Goal: Transaction & Acquisition: Purchase product/service

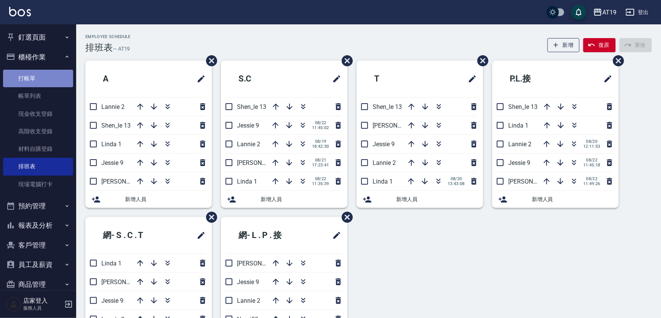
click at [51, 86] on link "打帳單" at bounding box center [38, 79] width 70 height 18
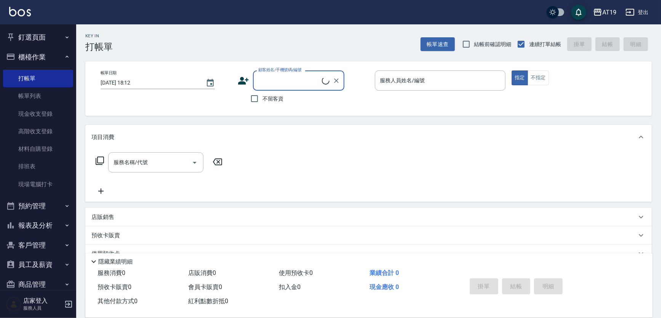
click at [278, 83] on input "顧客姓名/手機號碼/編號" at bounding box center [289, 80] width 66 height 13
drag, startPoint x: 289, startPoint y: 103, endPoint x: 278, endPoint y: 106, distance: 11.3
click at [290, 103] on li "[PERSON_NAME]/0977361581/0977361581" at bounding box center [298, 100] width 91 height 13
type input "[PERSON_NAME]/0977361581/0977361581"
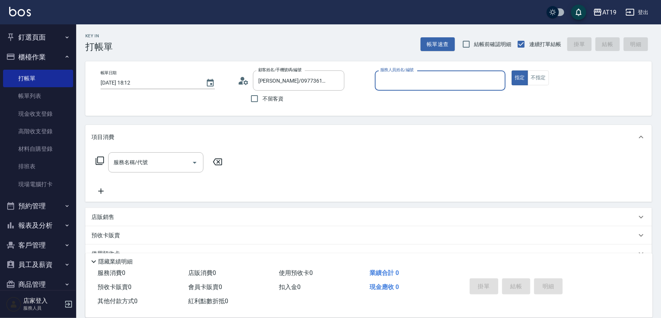
click at [442, 77] on input "服務人員姓名/編號" at bounding box center [440, 80] width 124 height 13
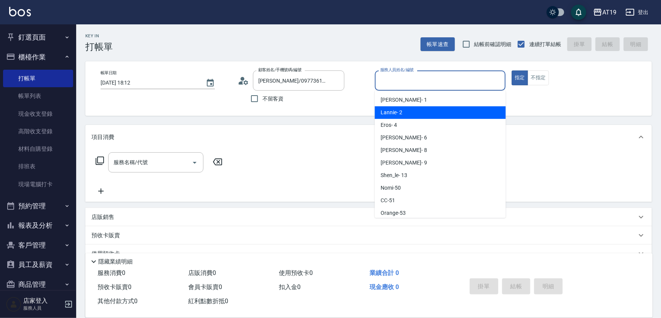
drag, startPoint x: 416, startPoint y: 101, endPoint x: 415, endPoint y: 111, distance: 9.9
click at [415, 111] on ul "[PERSON_NAME] - 1 Lannie - 2 Eros - 4 [PERSON_NAME] - 6 Mika - 8 [PERSON_NAME] …" at bounding box center [440, 154] width 131 height 127
drag, startPoint x: 415, startPoint y: 111, endPoint x: 392, endPoint y: 114, distance: 23.7
click at [415, 111] on div "Lannie - 2" at bounding box center [440, 112] width 131 height 13
type input "Lannie- 2"
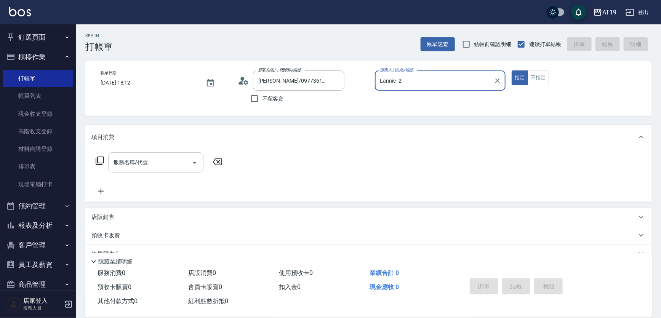
click at [143, 166] on div "服務名稱/代號 服務名稱/代號" at bounding box center [155, 162] width 95 height 20
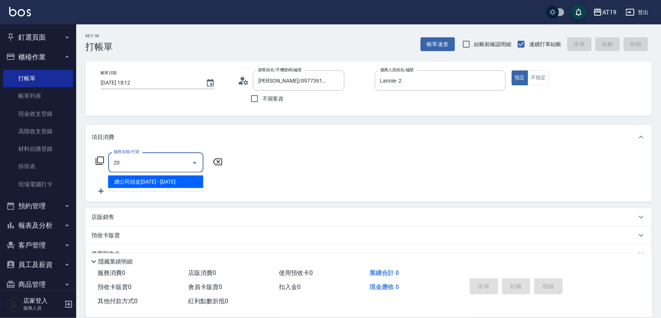
type input "201"
drag, startPoint x: 143, startPoint y: 178, endPoint x: 203, endPoint y: 177, distance: 60.6
click at [150, 177] on span "洗髮 - 300" at bounding box center [155, 182] width 95 height 13
type input "30"
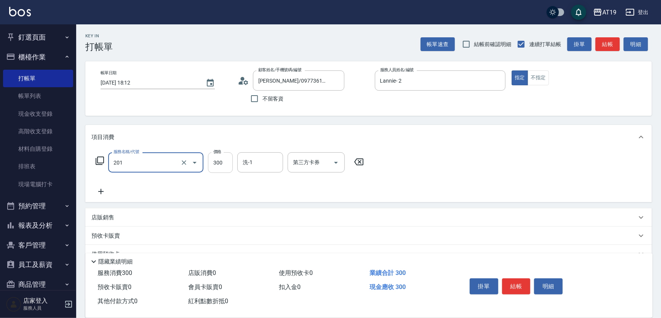
type input "洗髮(201)"
click at [213, 168] on input "300" at bounding box center [220, 162] width 25 height 21
type input "0"
type input "400"
type input "40"
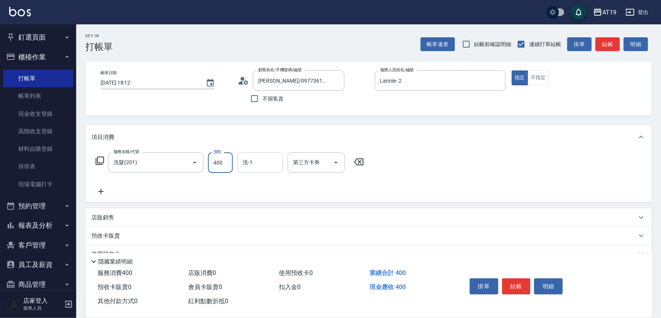
type input "400"
click at [256, 167] on input "洗-1" at bounding box center [260, 162] width 39 height 13
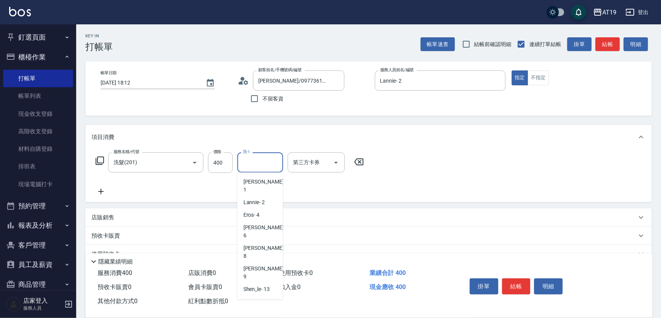
drag, startPoint x: 271, startPoint y: 291, endPoint x: 278, endPoint y: 290, distance: 7.0
type input "Orange-53"
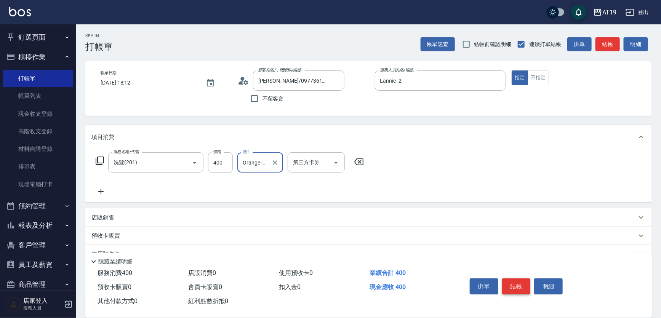
click at [521, 284] on button "結帳" at bounding box center [516, 287] width 29 height 16
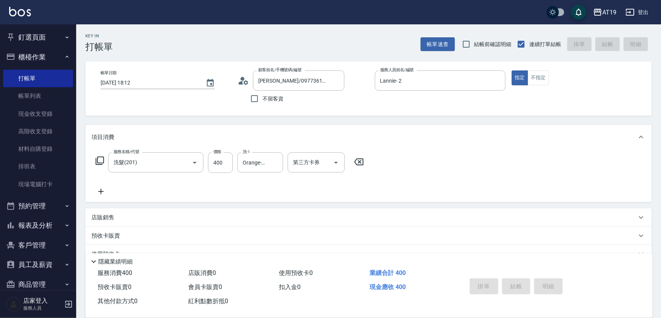
type input "0"
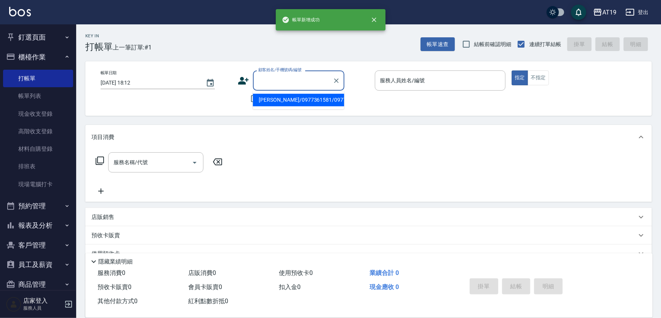
click at [274, 79] on input "顧客姓名/手機號碼/編號" at bounding box center [292, 80] width 73 height 13
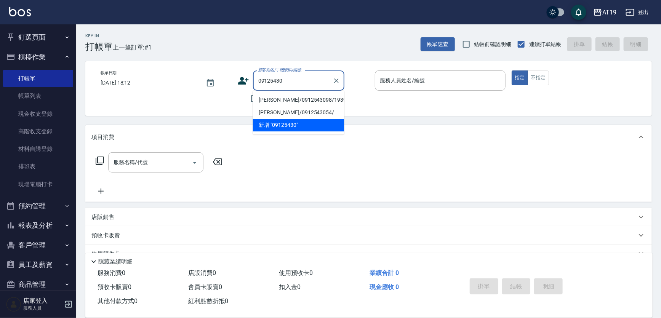
click at [300, 101] on li "[PERSON_NAME]/0912543098/19395" at bounding box center [298, 100] width 91 height 13
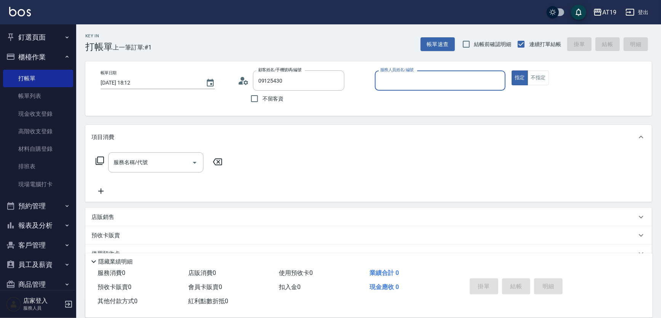
type input "[PERSON_NAME]/0912543098/19395"
click at [402, 75] on input "服務人員姓名/編號" at bounding box center [440, 80] width 124 height 13
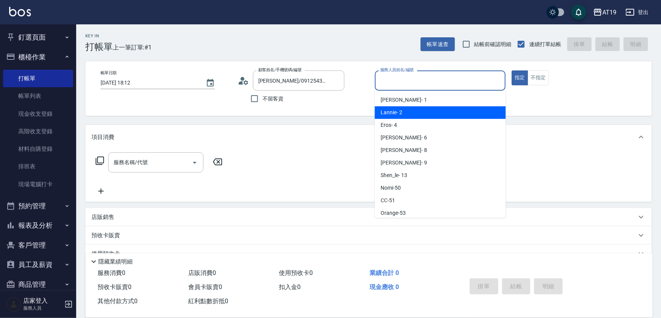
drag, startPoint x: 407, startPoint y: 112, endPoint x: 278, endPoint y: 115, distance: 128.8
click at [406, 112] on div "Lannie - 2" at bounding box center [440, 112] width 131 height 13
type input "Lannie- 2"
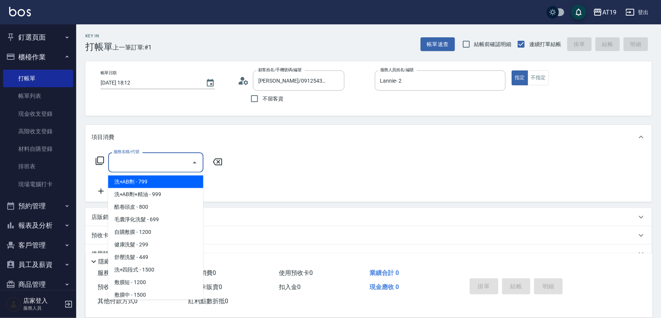
click at [164, 161] on input "服務名稱/代號" at bounding box center [150, 162] width 77 height 13
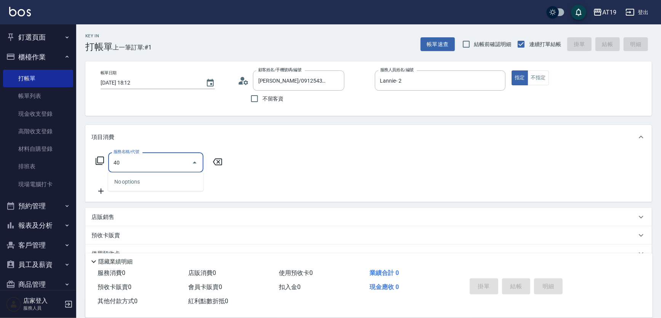
type input "4"
click at [104, 161] on div "服務名稱/代號 服務名稱/代號" at bounding box center [159, 162] width 136 height 20
click at [97, 160] on icon at bounding box center [100, 161] width 8 height 8
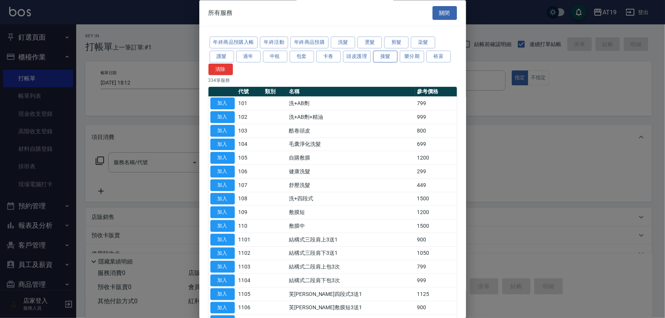
click at [382, 58] on button "接髮" at bounding box center [385, 57] width 24 height 12
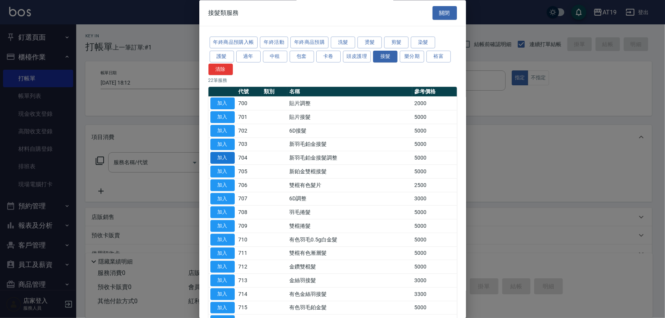
click at [225, 160] on button "加入" at bounding box center [222, 158] width 24 height 12
type input "新羽毛鉑金接髮調整(704)"
type input "500"
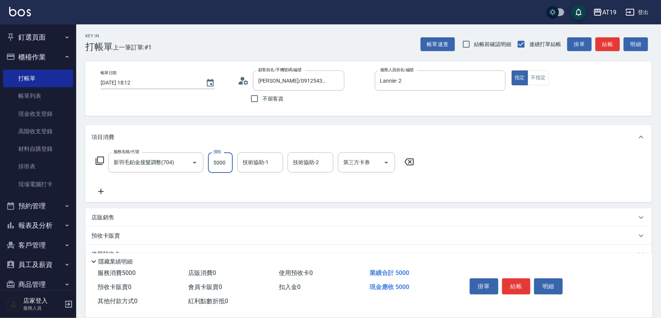
click at [222, 164] on input "5000" at bounding box center [220, 162] width 25 height 21
type input "4"
type input "0"
type input "400"
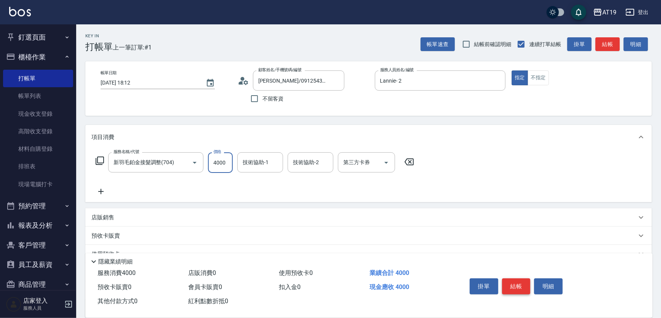
type input "4000"
click at [520, 288] on button "結帳" at bounding box center [516, 287] width 29 height 16
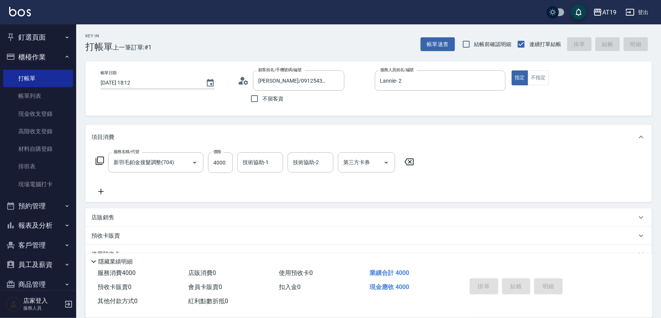
type input "[DATE] 18:16"
type input "0"
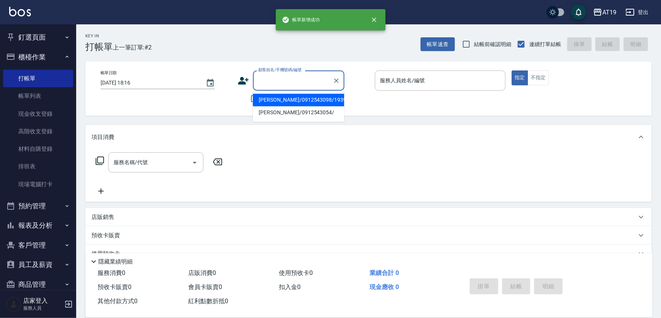
click at [281, 79] on input "顧客姓名/手機號碼/編號" at bounding box center [292, 80] width 73 height 13
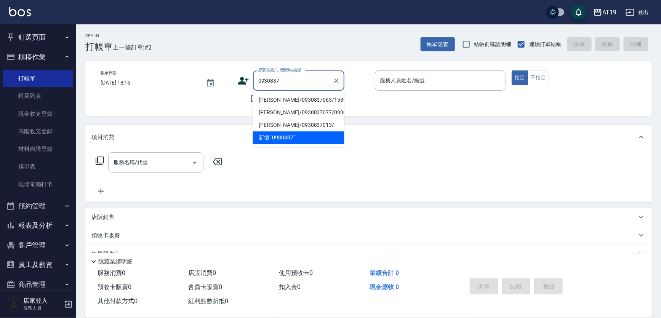
click at [280, 100] on li "[PERSON_NAME]/0930837063/15398" at bounding box center [298, 100] width 91 height 13
type input "[PERSON_NAME]/0930837063/15398"
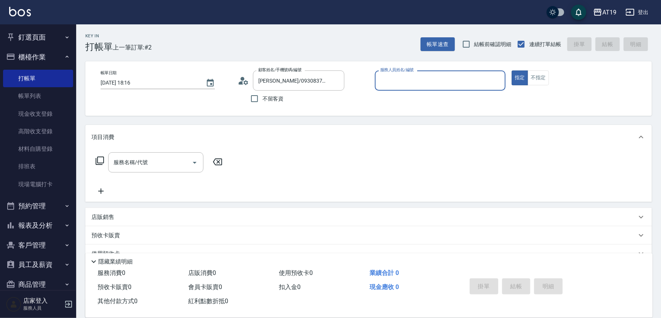
type input "Linda- 1"
click at [168, 159] on input "服務名稱/代號" at bounding box center [150, 162] width 77 height 13
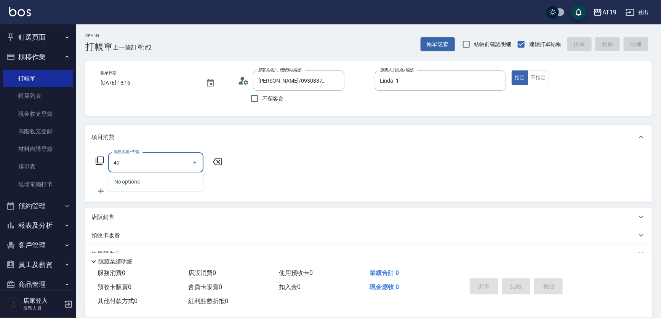
type input "401"
click at [155, 184] on span "剪髮 - 300" at bounding box center [155, 182] width 95 height 13
type input "30"
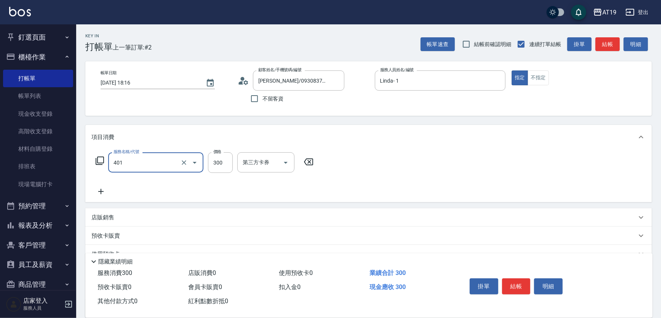
type input "剪髮(401)"
click at [102, 194] on icon at bounding box center [100, 191] width 19 height 9
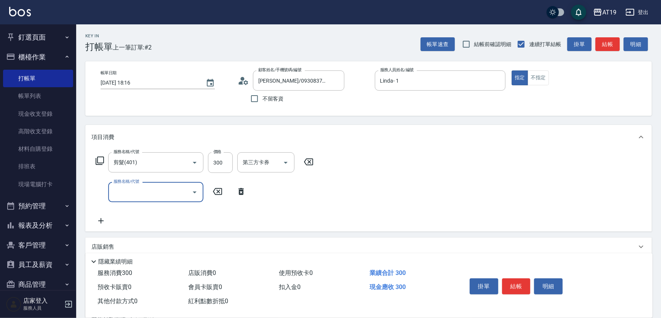
click at [149, 197] on input "服務名稱/代號" at bounding box center [150, 192] width 77 height 13
click at [146, 217] on div "服務名稱/代號 剪髮(401) 服務名稱/代號 價格 300 價格 第三方卡券 第三方卡券 服務名稱/代號 服務名稱/代號" at bounding box center [204, 188] width 227 height 73
click at [100, 220] on icon at bounding box center [100, 220] width 19 height 9
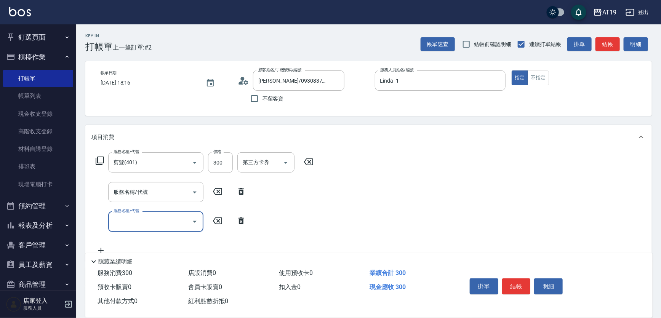
click at [242, 191] on icon at bounding box center [241, 191] width 19 height 9
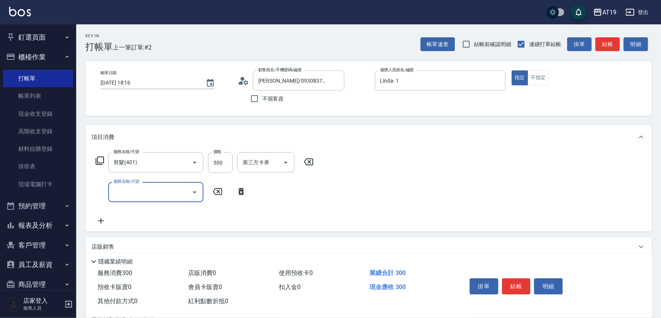
drag, startPoint x: 243, startPoint y: 194, endPoint x: 233, endPoint y: 196, distance: 9.8
click at [242, 194] on icon at bounding box center [241, 191] width 19 height 9
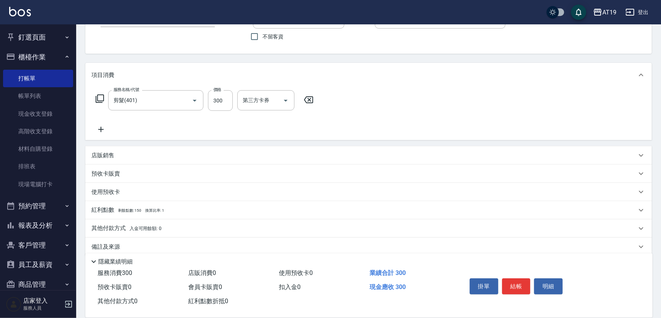
scroll to position [69, 0]
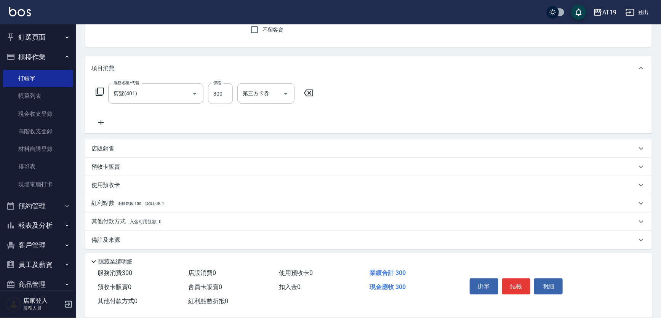
click at [105, 166] on p "預收卡販賣" at bounding box center [105, 167] width 29 height 8
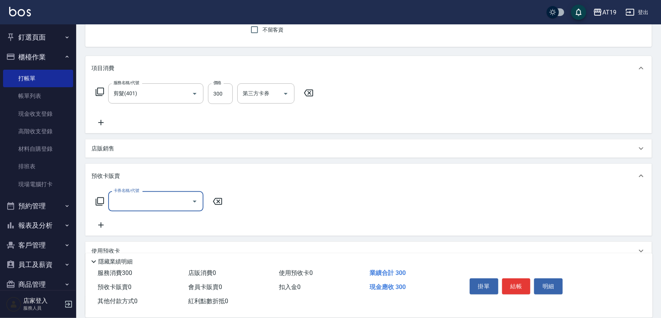
scroll to position [0, 0]
click at [98, 200] on icon at bounding box center [99, 201] width 9 height 9
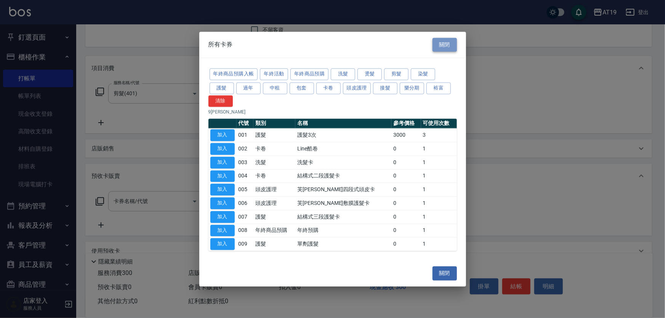
click at [440, 46] on button "關閉" at bounding box center [444, 45] width 24 height 14
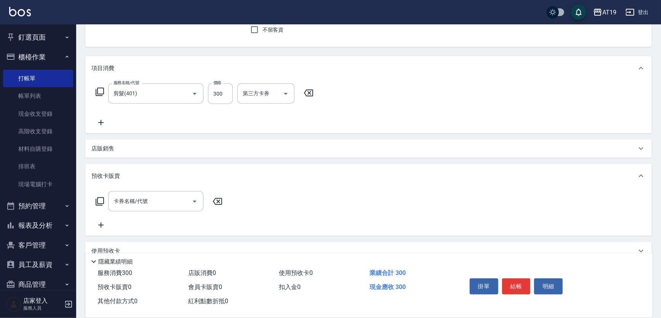
drag, startPoint x: 218, startPoint y: 201, endPoint x: 157, endPoint y: 168, distance: 69.6
click at [216, 199] on icon at bounding box center [217, 201] width 19 height 9
click at [110, 147] on p "店販銷售" at bounding box center [102, 149] width 23 height 8
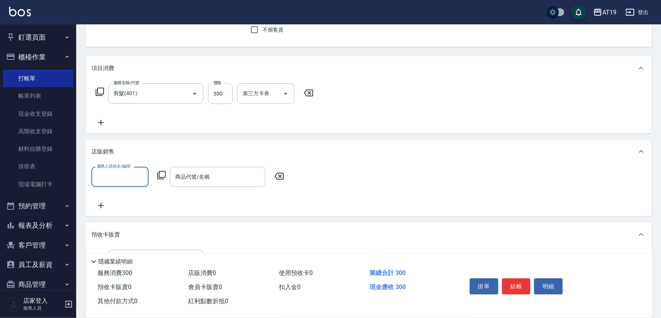
click at [107, 175] on input "服務人員姓名/編號" at bounding box center [120, 176] width 50 height 13
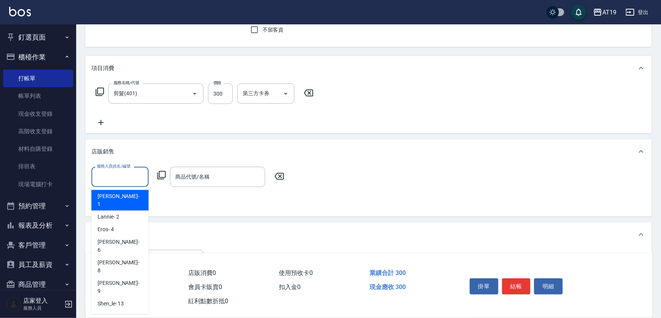
drag, startPoint x: 122, startPoint y: 195, endPoint x: 137, endPoint y: 187, distance: 16.5
click at [125, 194] on div "Linda - 1" at bounding box center [119, 200] width 57 height 21
type input "Linda- 1"
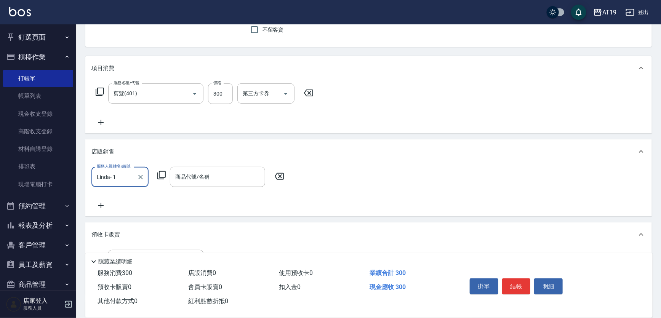
click at [162, 175] on icon at bounding box center [161, 175] width 9 height 9
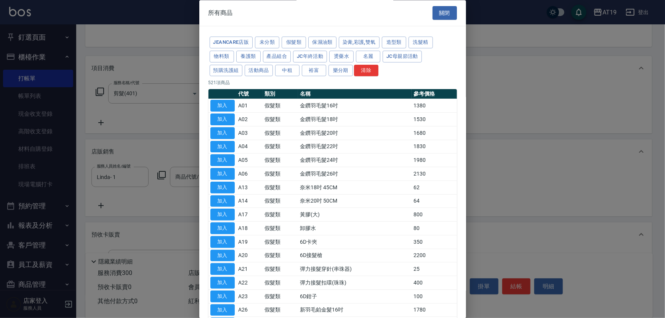
click at [254, 63] on div "JeanCare店販 未分類 假髮類 保濕油類 染膏,彩護,雙氧 造型類 洗髮精 物料類 養護類 產品組合 JC年終活動 燙藥水 名麗 JC母親節活動 預購洗…" at bounding box center [332, 57] width 248 height 42
click at [256, 68] on button "活動商品" at bounding box center [259, 71] width 28 height 12
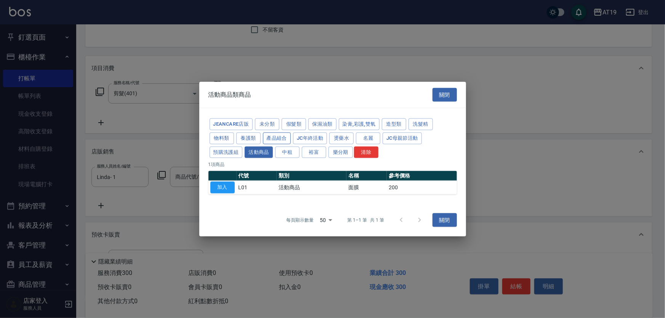
click at [271, 140] on button "產品組合" at bounding box center [277, 138] width 28 height 12
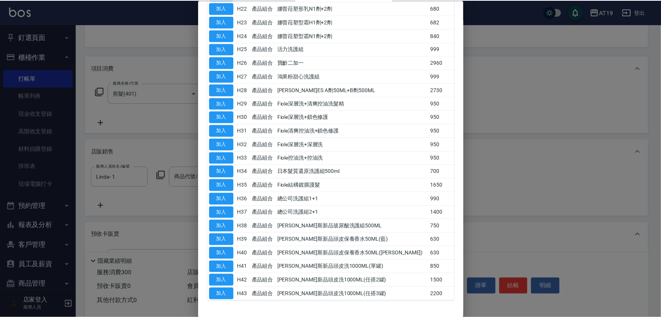
scroll to position [392, 0]
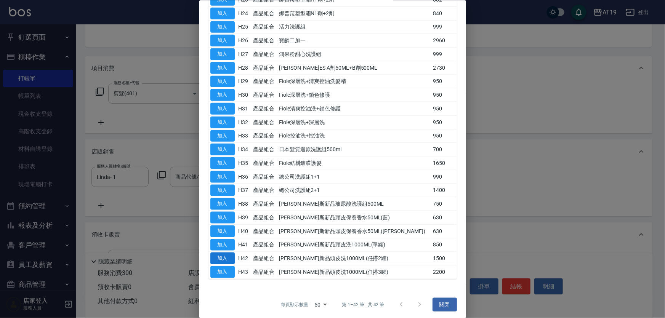
click at [229, 255] on button "加入" at bounding box center [222, 259] width 24 height 12
type input "[PERSON_NAME]新品頭皮洗1000ML(任搭2罐)"
type input "180"
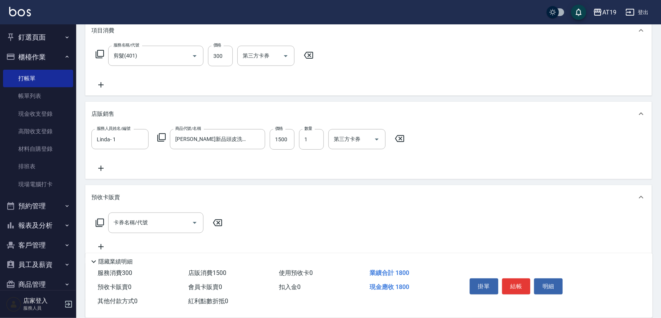
scroll to position [104, 0]
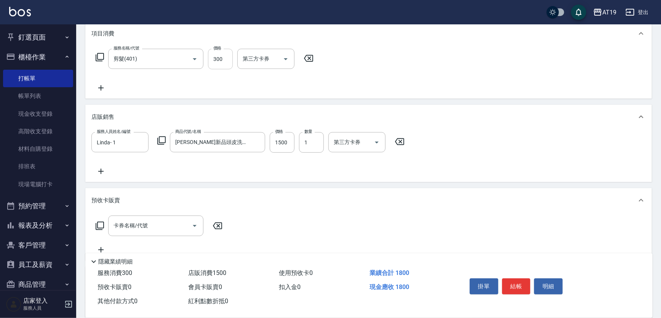
click at [229, 61] on input "300" at bounding box center [220, 59] width 25 height 21
type input "2"
type input "150"
type input "26"
type input "170"
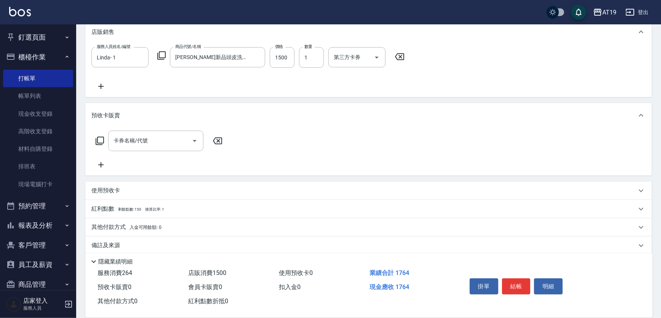
scroll to position [196, 0]
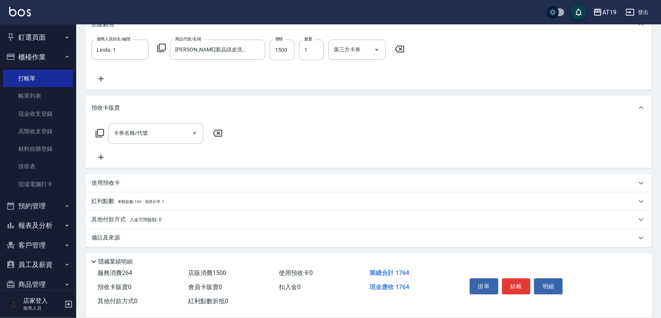
type input "264"
click at [118, 216] on p "其他付款方式 入金可用餘額: 0" at bounding box center [126, 220] width 70 height 8
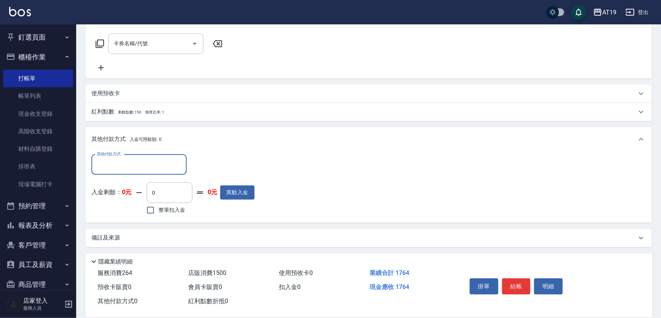
scroll to position [286, 0]
click at [127, 163] on input "其他付款方式" at bounding box center [139, 164] width 88 height 13
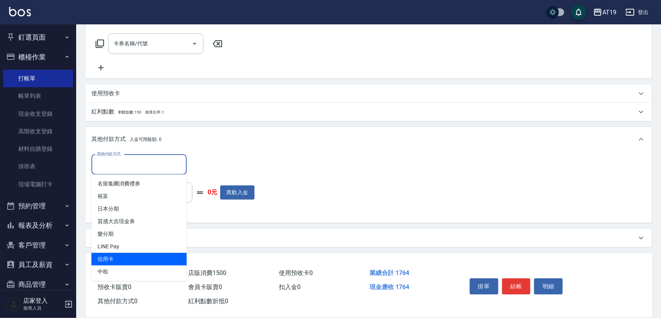
click at [136, 257] on span "信用卡" at bounding box center [138, 259] width 95 height 13
type input "信用卡"
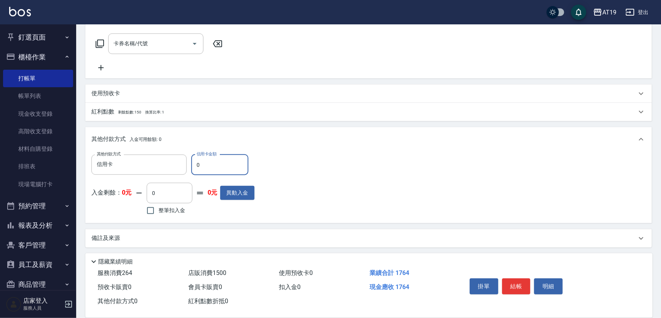
drag, startPoint x: 205, startPoint y: 160, endPoint x: 192, endPoint y: 163, distance: 13.4
click at [192, 163] on input "0" at bounding box center [219, 165] width 57 height 21
type input "17"
type input "150"
type input "1764"
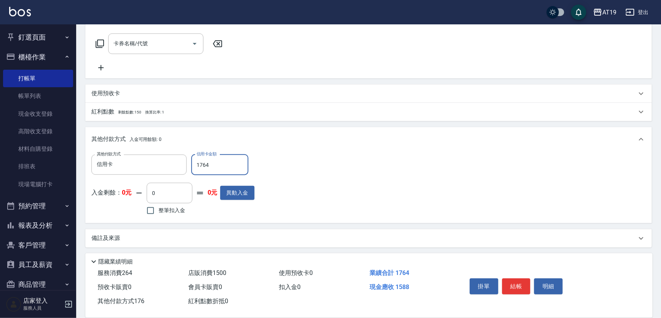
type input "0"
type input "1764"
click at [513, 282] on button "結帳" at bounding box center [516, 287] width 29 height 16
type input "[DATE] 18:18"
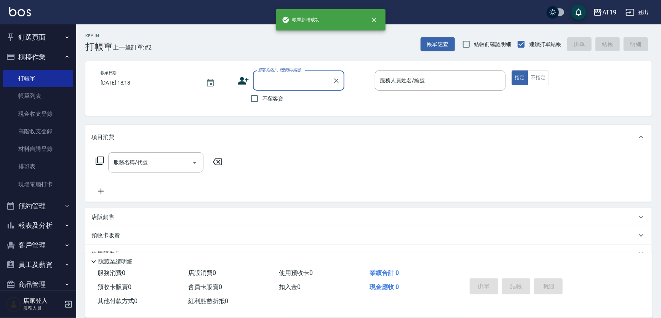
scroll to position [0, 0]
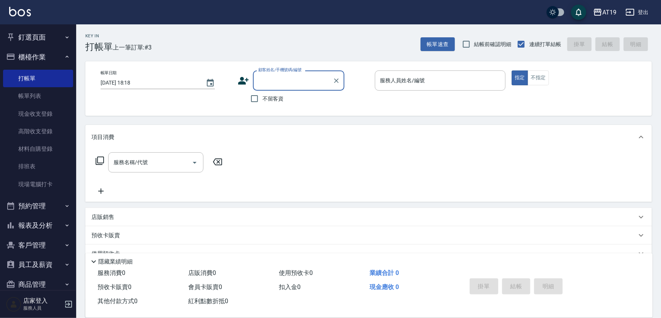
click at [263, 80] on input "顧客姓名/手機號碼/編號" at bounding box center [292, 80] width 73 height 13
drag, startPoint x: 296, startPoint y: 84, endPoint x: 257, endPoint y: 82, distance: 38.9
click at [257, 83] on input "0976888698" at bounding box center [292, 80] width 73 height 13
type input "0976888698"
click at [243, 83] on icon at bounding box center [243, 81] width 11 height 8
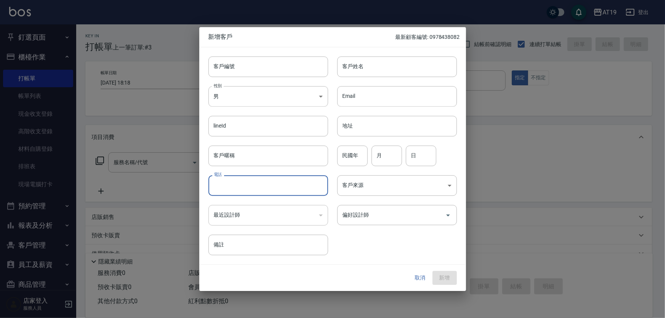
click at [251, 183] on input "電話" at bounding box center [268, 185] width 120 height 21
paste input "0976888698"
type input "0976888698"
click at [350, 69] on input "客戶姓名" at bounding box center [397, 66] width 120 height 21
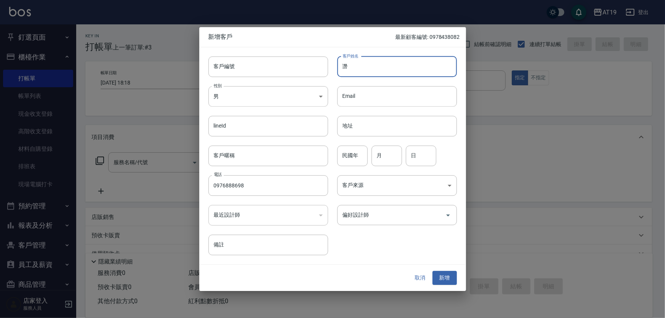
type input "谮"
type input "振"
type input "爭"
type input "[PERSON_NAME]"
click at [373, 193] on body "AT19 登出 釘選頁面 打帳單 帳單列表 排班表 現場電腦打卡 店家日報表 互助日報表 設計師日報表 櫃檯作業 打帳單 帳單列表 現金收支登錄 高階收支登錄…" at bounding box center [332, 194] width 665 height 389
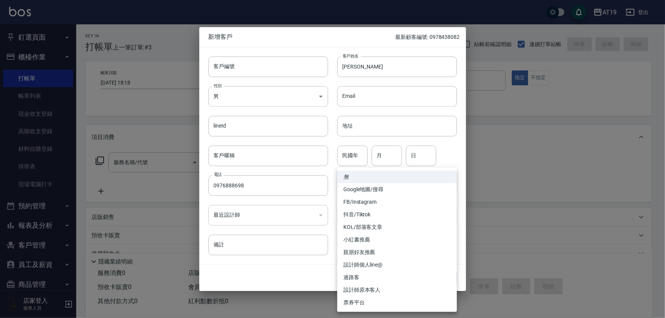
drag, startPoint x: 335, startPoint y: 228, endPoint x: 339, endPoint y: 219, distance: 9.9
click at [335, 227] on div at bounding box center [332, 159] width 665 height 318
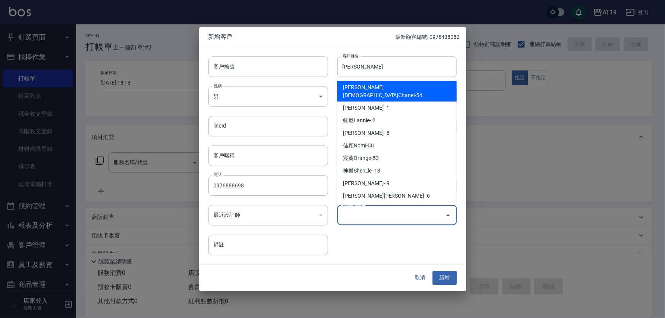
click at [344, 216] on input "偏好設計師" at bounding box center [391, 214] width 101 height 13
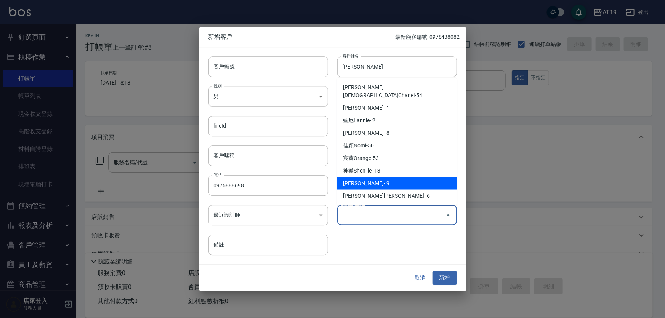
click at [387, 177] on li "[PERSON_NAME]- 9" at bounding box center [397, 183] width 120 height 13
type input "[PERSON_NAME][PERSON_NAME]"
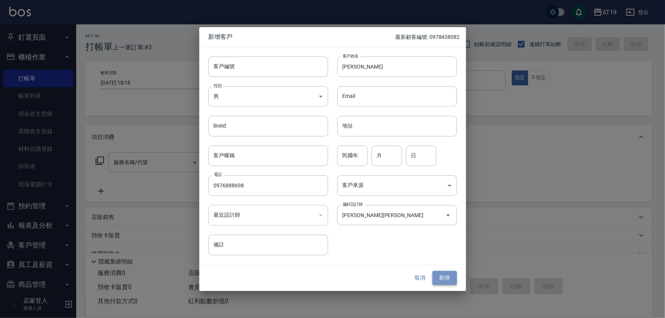
click at [440, 274] on button "新增" at bounding box center [444, 278] width 24 height 14
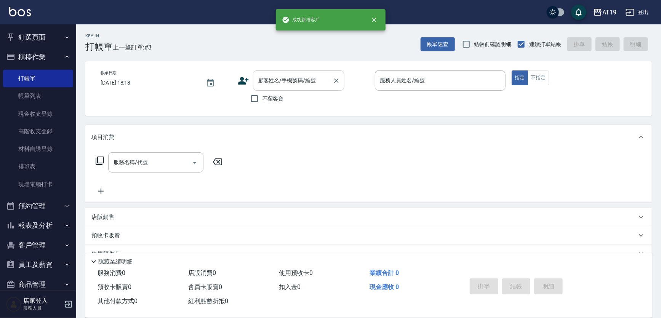
click at [288, 88] on div "顧客姓名/手機號碼/編號" at bounding box center [298, 80] width 91 height 20
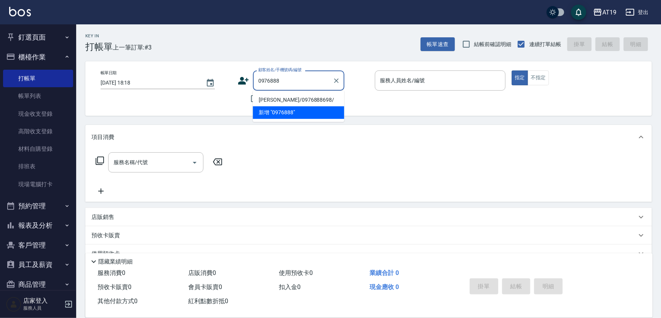
click at [288, 102] on li "[PERSON_NAME]/0976888698/" at bounding box center [298, 100] width 91 height 13
type input "[PERSON_NAME]/0976888698/"
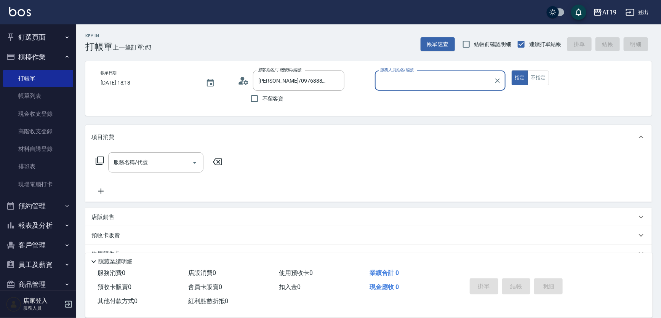
type input "[PERSON_NAME]- 9"
click at [163, 161] on input "服務名稱/代號" at bounding box center [150, 162] width 77 height 13
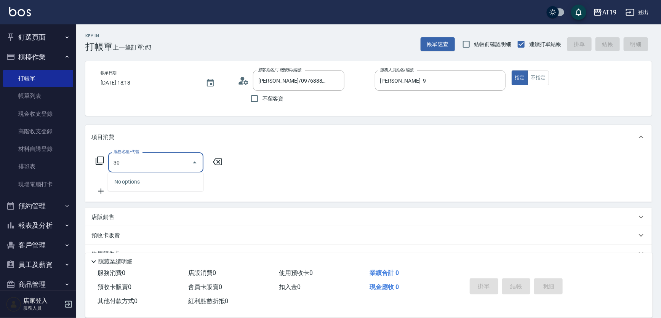
type input "301"
drag, startPoint x: 167, startPoint y: 185, endPoint x: 204, endPoint y: 171, distance: 38.9
click at [167, 185] on span "燙髮 - 1500" at bounding box center [155, 182] width 95 height 13
type input "150"
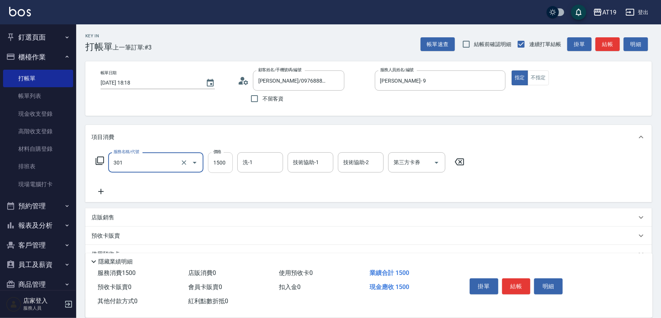
type input "燙髮(301)"
click at [216, 168] on input "1500" at bounding box center [220, 162] width 25 height 21
type input "1"
type input "0"
type input "18"
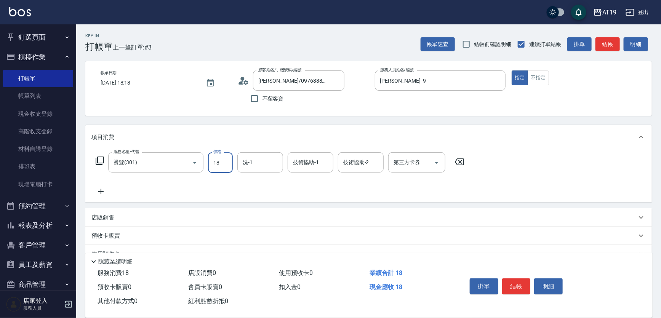
type input "10"
type input "188"
type input "180"
type input "1880"
click at [262, 166] on input "洗-1" at bounding box center [260, 162] width 39 height 13
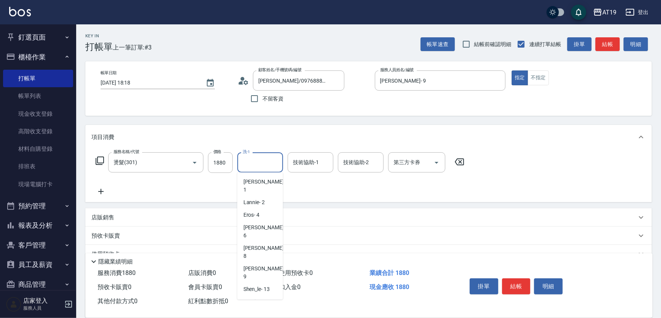
drag, startPoint x: 271, startPoint y: 296, endPoint x: 277, endPoint y: 266, distance: 30.7
type input "Orange-53"
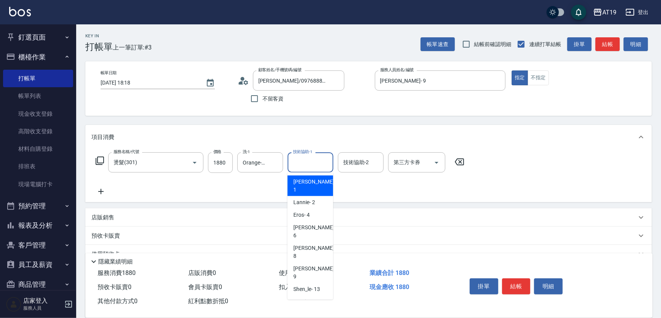
click at [312, 166] on input "技術協助-1" at bounding box center [310, 162] width 39 height 13
drag, startPoint x: 323, startPoint y: 293, endPoint x: 286, endPoint y: 279, distance: 39.3
type input "Orange-53"
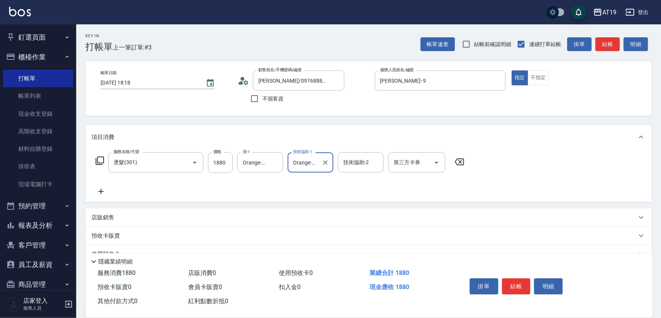
drag, startPoint x: 98, startPoint y: 191, endPoint x: 107, endPoint y: 190, distance: 9.5
click at [107, 190] on icon at bounding box center [100, 191] width 19 height 9
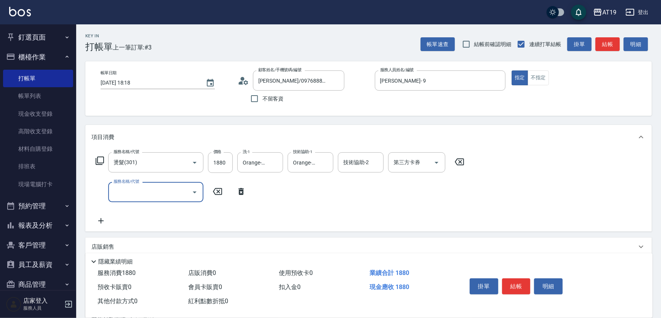
click at [130, 190] on input "服務名稱/代號" at bounding box center [150, 192] width 77 height 13
type input "401"
drag, startPoint x: 152, startPoint y: 214, endPoint x: 204, endPoint y: 208, distance: 51.8
click at [156, 212] on span "剪髮 - 300" at bounding box center [155, 211] width 95 height 13
type input "210"
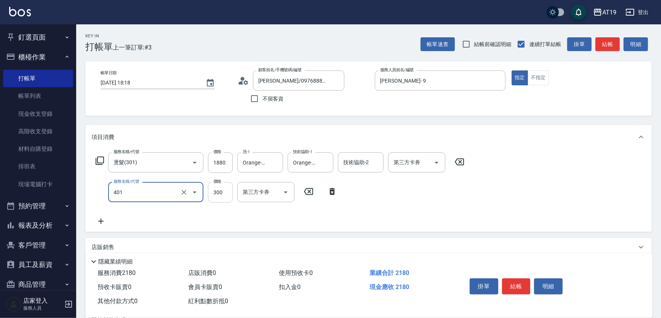
type input "剪髮(401)"
click at [219, 194] on input "300" at bounding box center [220, 192] width 25 height 21
type input "1"
type input "180"
type input "159"
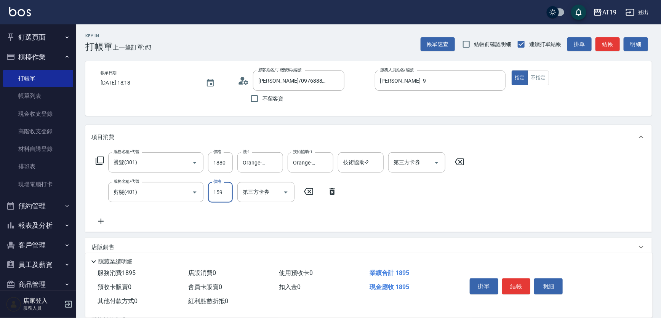
type input "200"
type input "1599"
type input "340"
type input "1599"
click at [262, 189] on input "第三方卡券" at bounding box center [260, 192] width 39 height 13
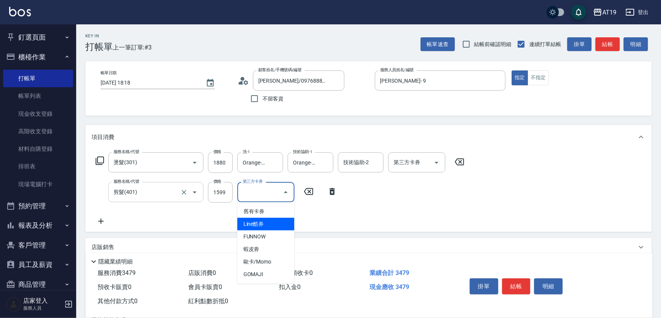
click at [161, 194] on input "剪髮(401)" at bounding box center [145, 192] width 67 height 13
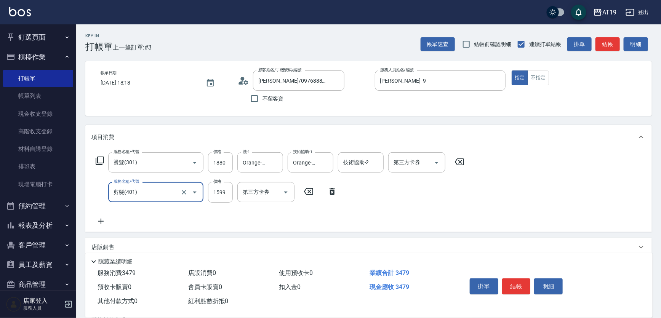
type input "5"
type input "180"
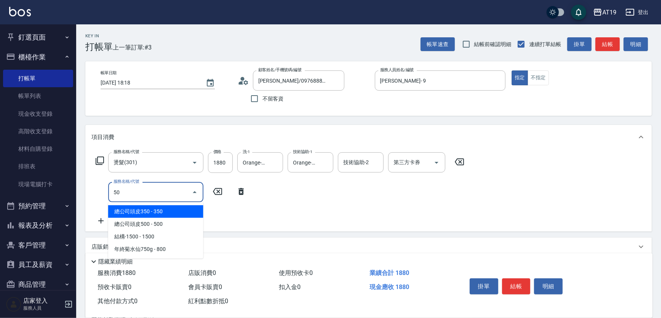
type input "501"
drag, startPoint x: 163, startPoint y: 210, endPoint x: 198, endPoint y: 211, distance: 34.7
click at [164, 210] on span "染髮 - 1000" at bounding box center [155, 211] width 95 height 13
type input "280"
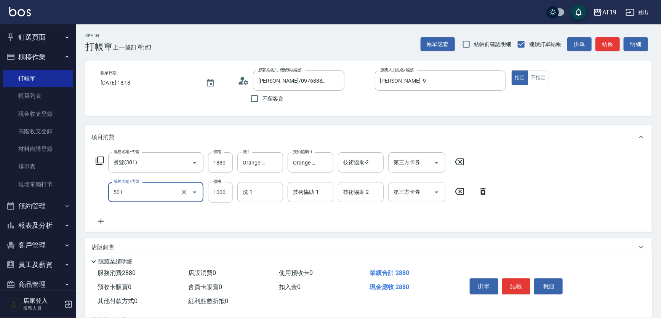
type input "染髮(501)"
click at [218, 197] on input "1000" at bounding box center [220, 192] width 25 height 21
type input "1"
type input "180"
type input "159"
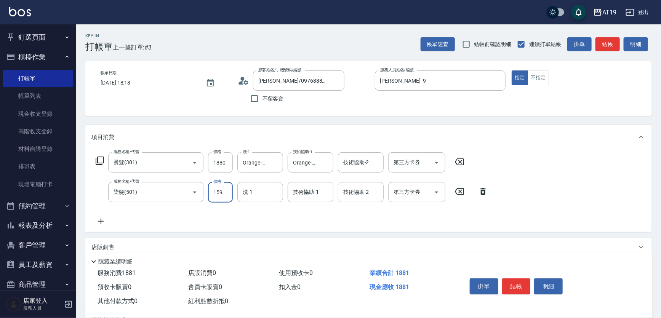
type input "200"
type input "1599"
type input "340"
type input "1599"
click at [251, 191] on input "洗-1" at bounding box center [260, 192] width 39 height 13
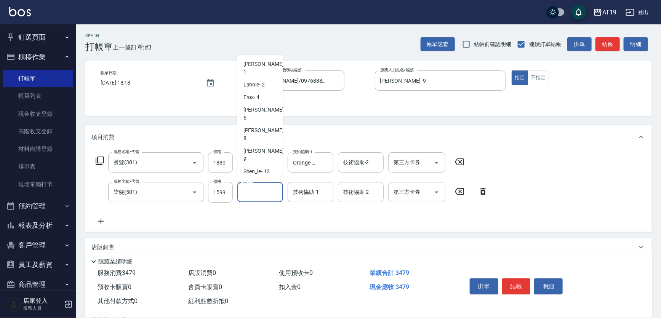
click at [272, 203] on div "Orange -53" at bounding box center [260, 209] width 46 height 13
type input "Orange-53"
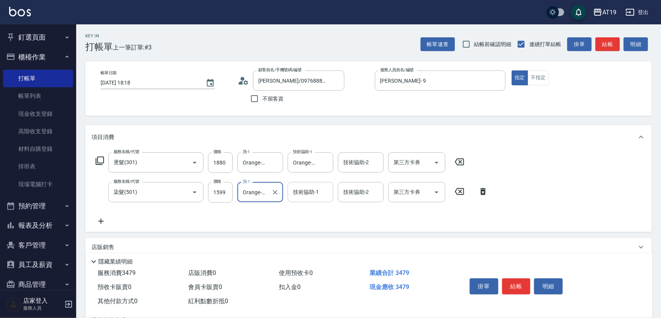
click at [307, 195] on input "技術協助-1" at bounding box center [310, 192] width 39 height 13
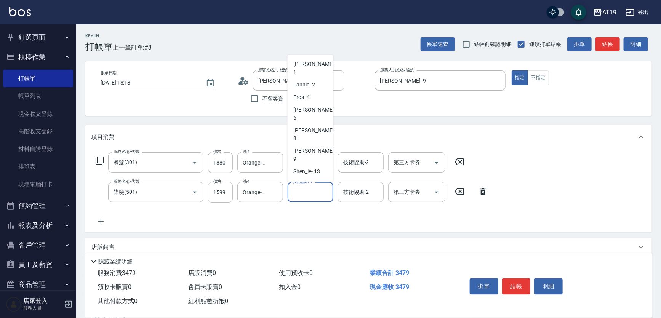
click at [312, 205] on span "Orange -53" at bounding box center [306, 209] width 25 height 8
type input "Orange-53"
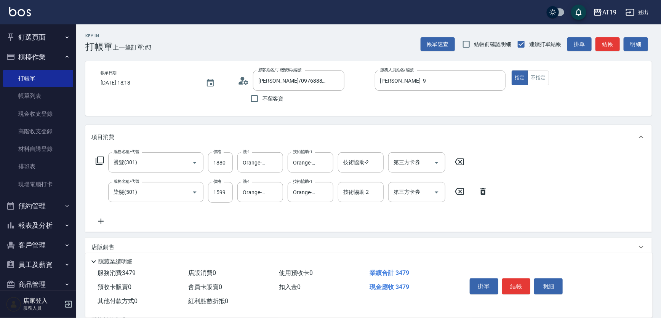
drag, startPoint x: 104, startPoint y: 221, endPoint x: 110, endPoint y: 221, distance: 5.7
click at [110, 221] on icon at bounding box center [100, 221] width 19 height 9
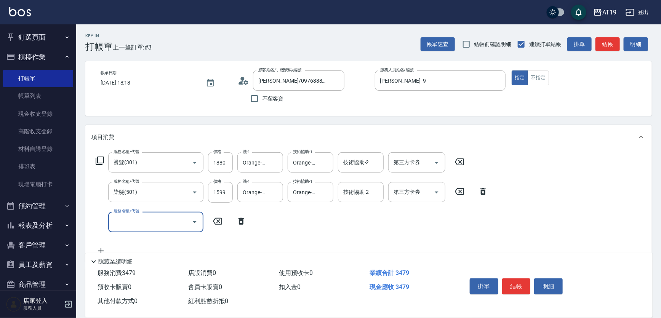
click at [135, 221] on input "服務名稱/代號" at bounding box center [150, 221] width 77 height 13
type input "657"
drag, startPoint x: 156, startPoint y: 238, endPoint x: 206, endPoint y: 238, distance: 49.9
click at [160, 239] on span "自備護髮(鉑金) - 1500" at bounding box center [155, 241] width 95 height 13
type input "490"
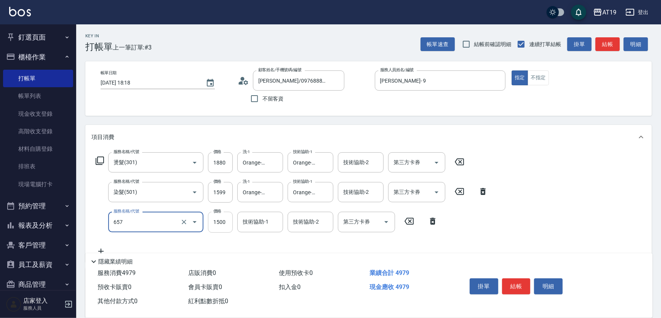
type input "自備護髮(鉑金)(657)"
click at [224, 227] on input "1500" at bounding box center [220, 222] width 25 height 21
type input "2"
type input "340"
type input "200"
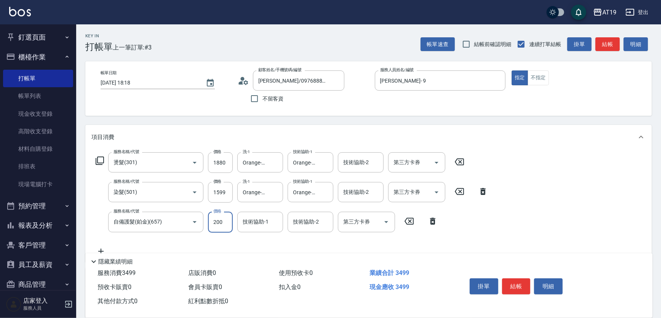
type input "360"
type input "2000"
type input "540"
type input "2000"
click at [247, 226] on input "技術協助-1" at bounding box center [260, 221] width 39 height 13
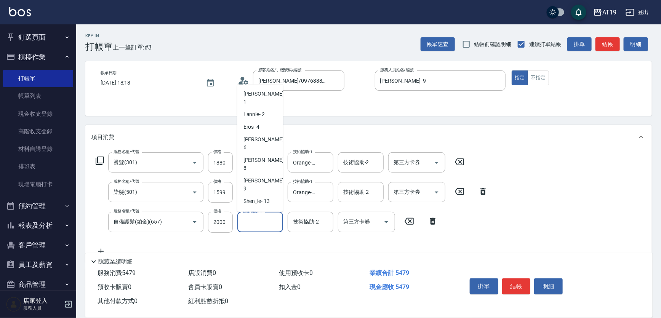
click at [261, 235] on span "Orange -53" at bounding box center [255, 239] width 25 height 8
type input "Orange-53"
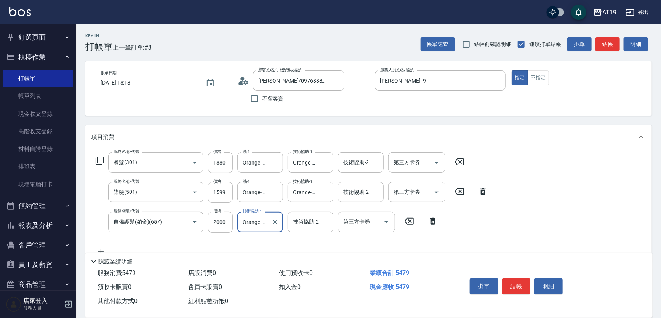
click at [511, 281] on button "結帳" at bounding box center [516, 287] width 29 height 16
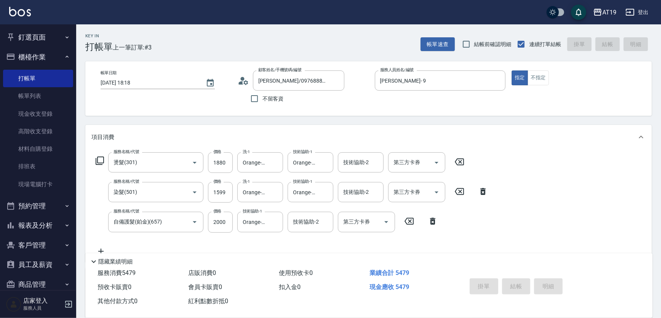
type input "[DATE] 18:20"
type input "0"
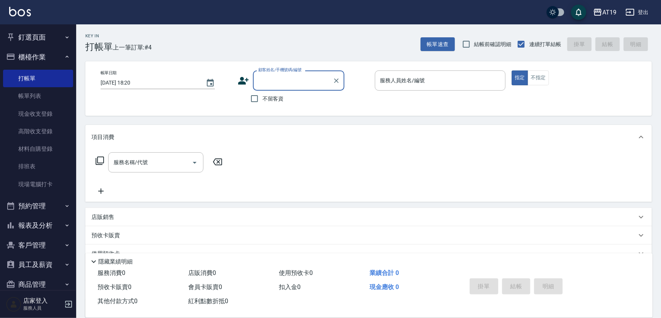
click at [264, 80] on input "顧客姓名/手機號碼/編號" at bounding box center [292, 80] width 73 height 13
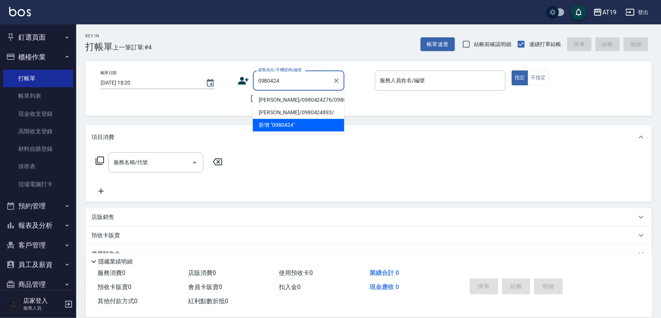
drag, startPoint x: 285, startPoint y: 104, endPoint x: 373, endPoint y: 90, distance: 88.3
click at [287, 103] on li "[PERSON_NAME]/0980424276/0980424276" at bounding box center [298, 100] width 91 height 13
type input "[PERSON_NAME]/0980424276/0980424276"
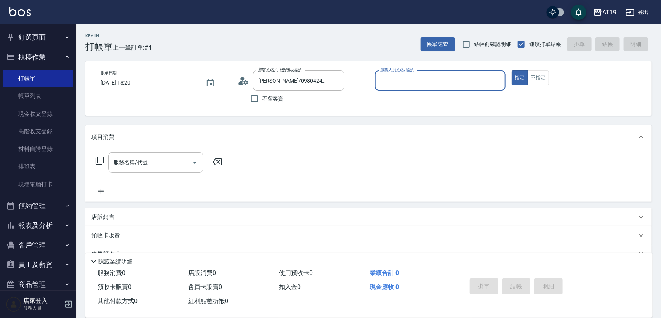
click at [399, 85] on input "服務人員姓名/編號" at bounding box center [440, 80] width 124 height 13
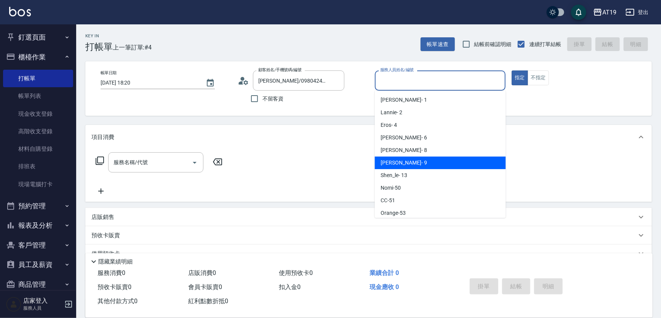
drag, startPoint x: 397, startPoint y: 161, endPoint x: 389, endPoint y: 160, distance: 8.5
click at [395, 160] on span "[PERSON_NAME] - 9" at bounding box center [404, 163] width 46 height 8
type input "[PERSON_NAME]- 9"
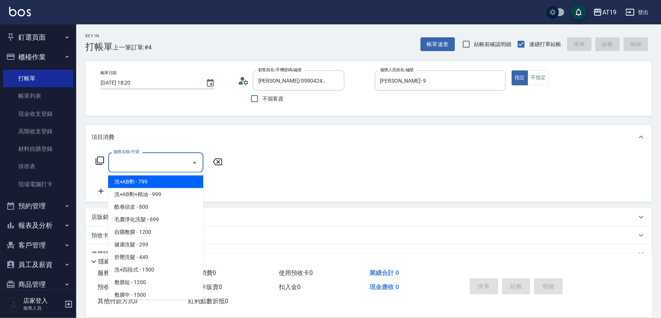
click at [178, 157] on input "服務名稱/代號" at bounding box center [150, 162] width 77 height 13
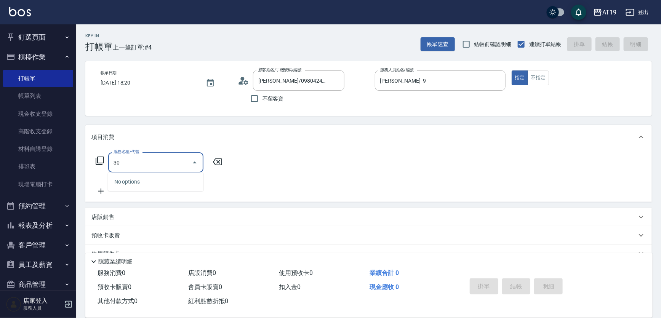
type input "301"
drag, startPoint x: 188, startPoint y: 180, endPoint x: 192, endPoint y: 178, distance: 4.6
click at [192, 178] on span "燙髮 - 1500" at bounding box center [155, 182] width 95 height 13
type input "150"
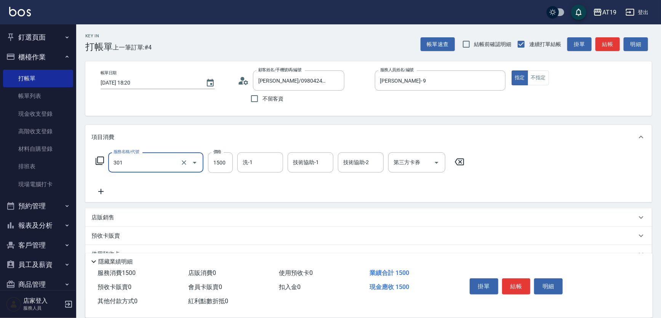
type input "燙髮(301)"
drag, startPoint x: 192, startPoint y: 178, endPoint x: 220, endPoint y: 160, distance: 33.1
click at [220, 160] on input "1500" at bounding box center [220, 162] width 25 height 21
type input "1"
type input "0"
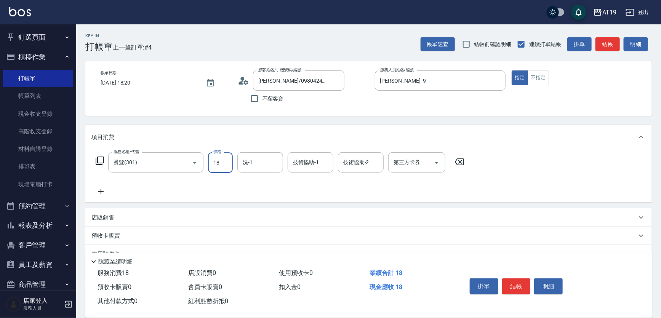
type input "188"
type input "180"
type input "1880"
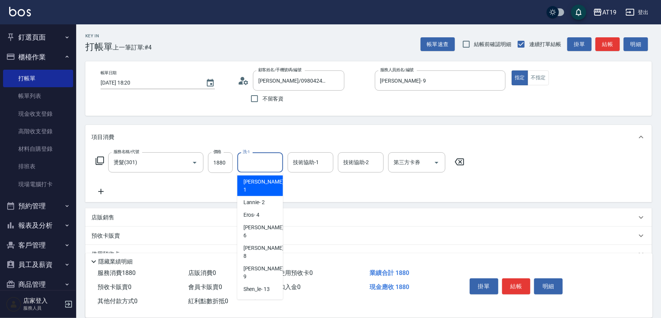
click at [261, 160] on input "洗-1" at bounding box center [260, 162] width 39 height 13
drag, startPoint x: 274, startPoint y: 294, endPoint x: 279, endPoint y: 238, distance: 56.7
type input "Orange-53"
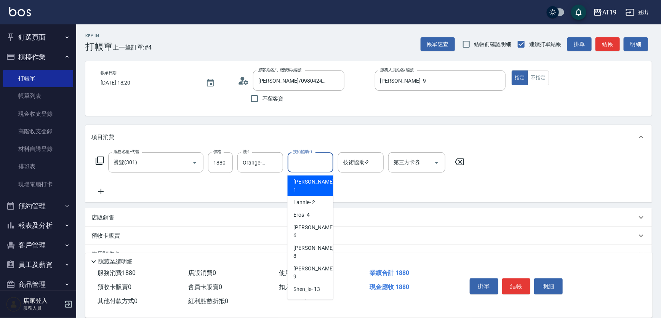
click at [308, 167] on input "技術協助-1" at bounding box center [310, 162] width 39 height 13
type input "Orange-53"
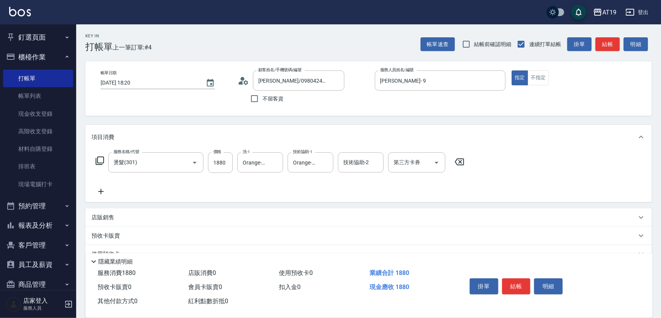
drag, startPoint x: 103, startPoint y: 190, endPoint x: 108, endPoint y: 192, distance: 5.2
click at [108, 192] on icon at bounding box center [100, 191] width 19 height 9
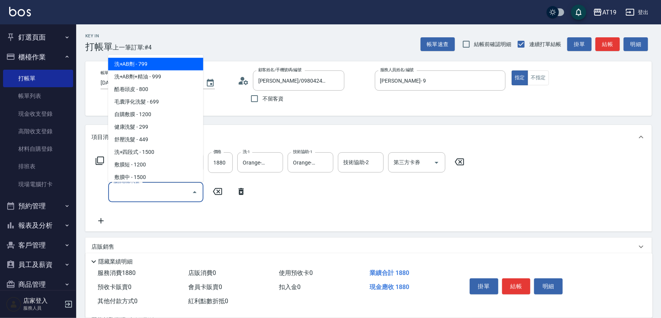
click at [138, 194] on input "服務名稱/代號" at bounding box center [150, 192] width 77 height 13
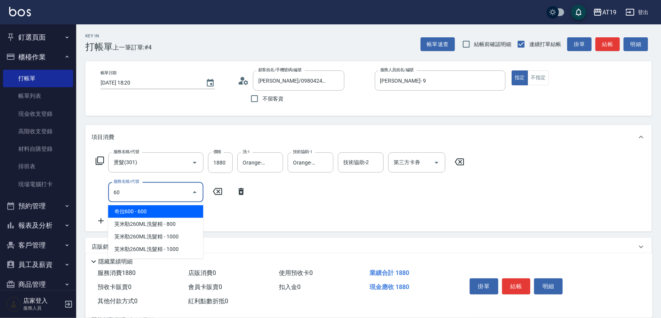
type input "601"
drag, startPoint x: 150, startPoint y: 213, endPoint x: 203, endPoint y: 208, distance: 53.6
click at [158, 214] on span "自備護髮 - 300" at bounding box center [155, 211] width 95 height 13
type input "210"
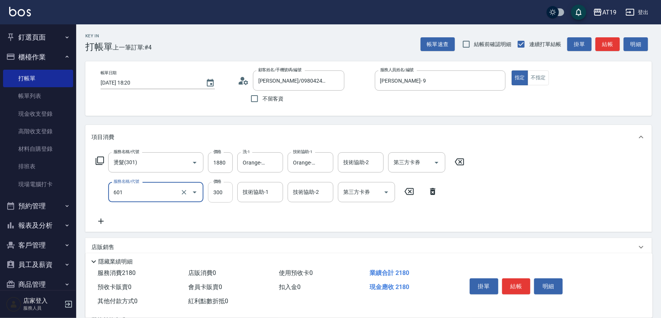
type input "自備護髮(601)"
click at [220, 191] on input "300" at bounding box center [220, 192] width 25 height 21
type input "1"
type input "180"
type input "100"
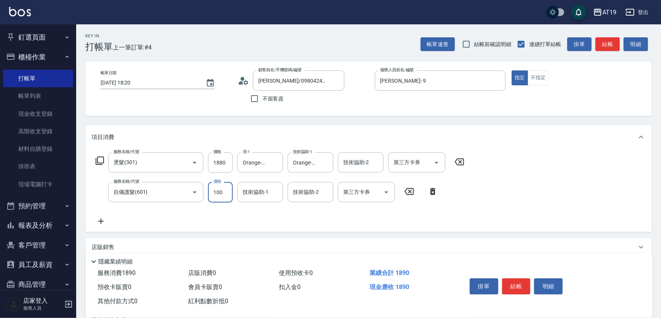
type input "190"
type input "1000"
type input "280"
type input "1000"
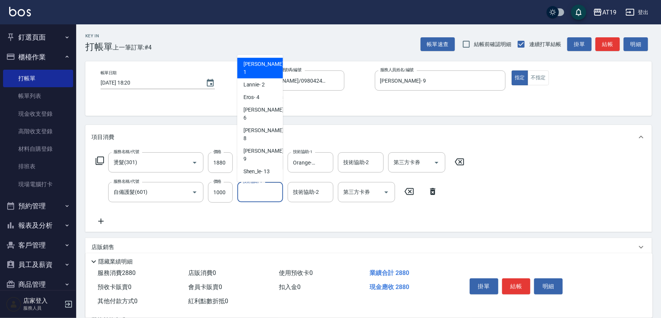
click at [254, 190] on input "技術協助-1" at bounding box center [260, 192] width 39 height 13
drag, startPoint x: 269, startPoint y: 175, endPoint x: 288, endPoint y: 179, distance: 19.2
click at [269, 203] on div "Orange -53" at bounding box center [260, 209] width 46 height 13
type input "Orange-53"
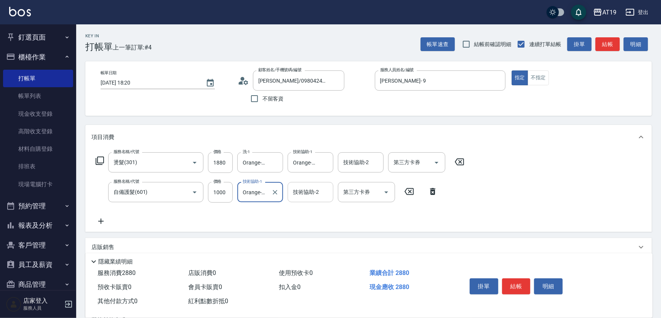
click at [322, 196] on input "技術協助-2" at bounding box center [310, 192] width 39 height 13
drag, startPoint x: 340, startPoint y: 235, endPoint x: 345, endPoint y: 234, distance: 5.5
click at [343, 234] on div "項目消費 服務名稱/代號 燙髮(301) 服務名稱/代號 價格 1880 價格 洗-1 Orange-53 洗-1 技術協助-1 Orange-53 技術協助…" at bounding box center [368, 236] width 567 height 223
click at [524, 282] on button "結帳" at bounding box center [516, 287] width 29 height 16
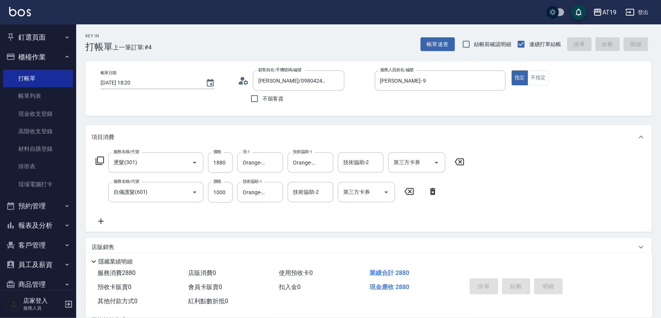
type input "[DATE] 18:21"
type input "0"
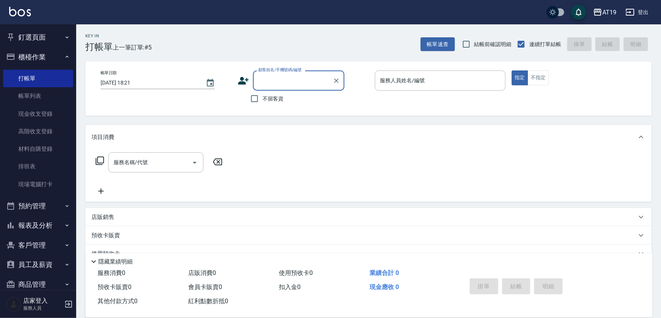
click at [300, 88] on div "顧客姓名/手機號碼/編號" at bounding box center [298, 80] width 91 height 20
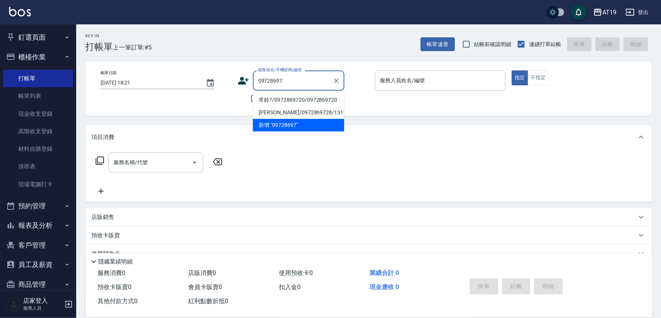
click at [317, 98] on li "常鈴?/0972869720/0972869720" at bounding box center [298, 100] width 91 height 13
type input "常鈴?/0972869720/0972869720"
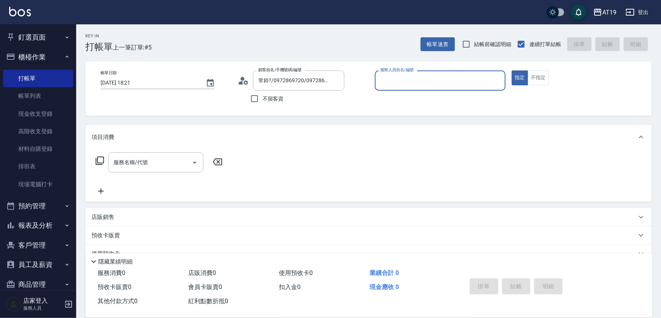
type input "Shen_le- 13"
click at [408, 79] on input "Shen_le- 13" at bounding box center [434, 80] width 113 height 13
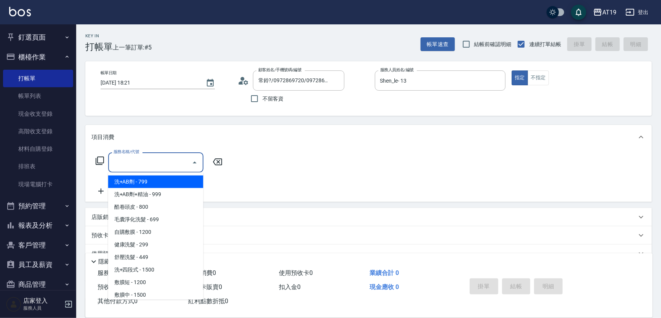
click at [173, 163] on input "服務名稱/代號" at bounding box center [150, 162] width 77 height 13
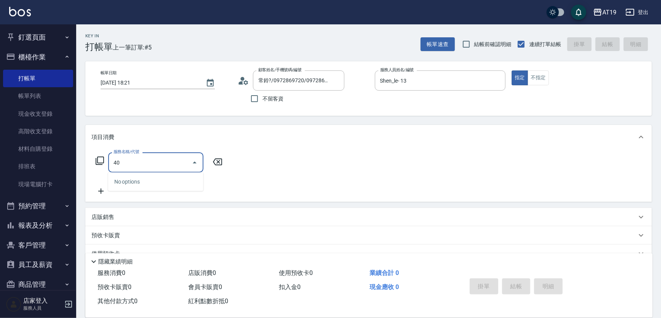
type input "401"
click at [163, 178] on span "剪髮 - 300" at bounding box center [155, 182] width 95 height 13
type input "30"
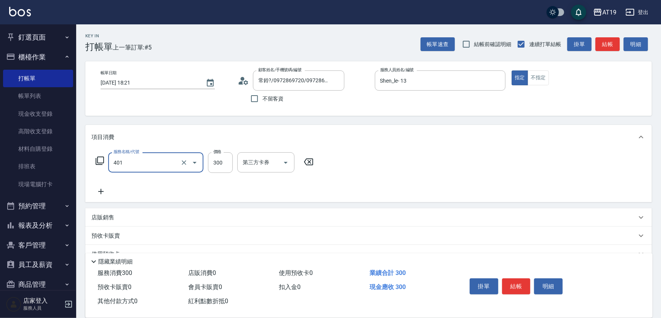
type input "剪髮(401)"
drag, startPoint x: 95, startPoint y: 193, endPoint x: 105, endPoint y: 193, distance: 9.9
click at [105, 193] on icon at bounding box center [100, 191] width 19 height 9
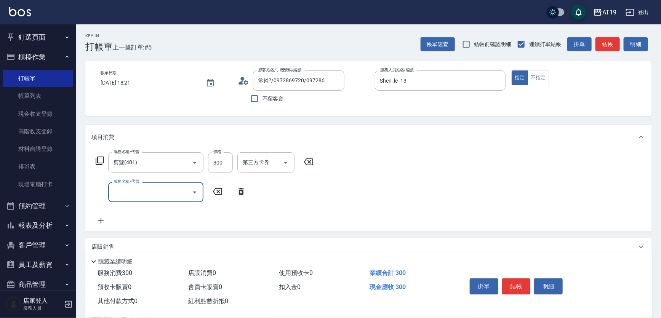
click at [120, 192] on input "服務名稱/代號" at bounding box center [150, 192] width 77 height 13
type input "201"
click at [144, 208] on span "洗髮 - 300" at bounding box center [155, 211] width 95 height 13
type input "60"
type input "洗髮(201)"
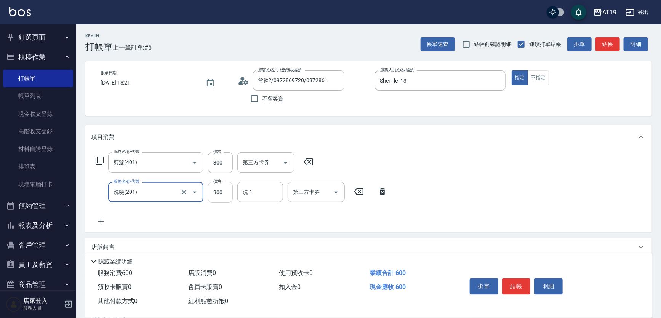
click at [216, 192] on input "300" at bounding box center [220, 192] width 25 height 21
type input "30"
type input "40"
type input "70"
type input "400"
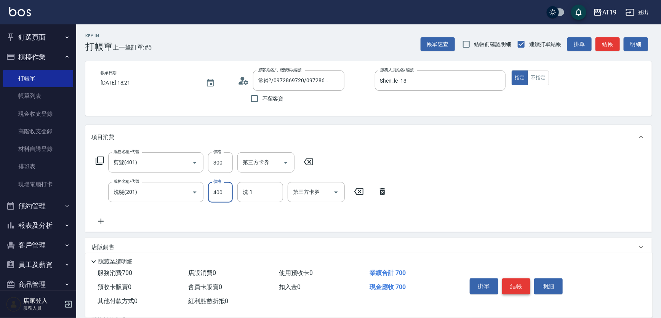
click at [522, 287] on button "結帳" at bounding box center [516, 287] width 29 height 16
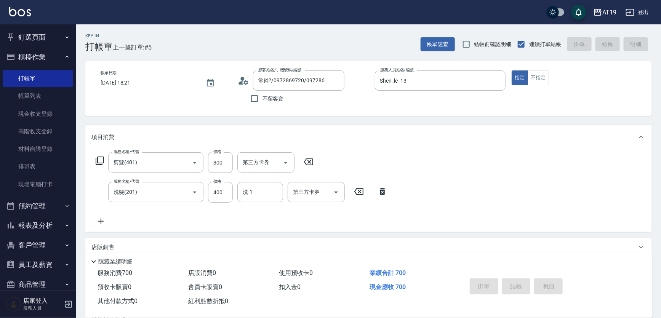
type input "0"
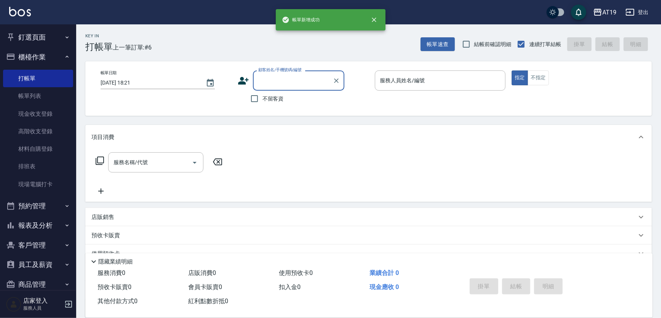
click at [285, 83] on input "顧客姓名/手機號碼/編號" at bounding box center [292, 80] width 73 height 13
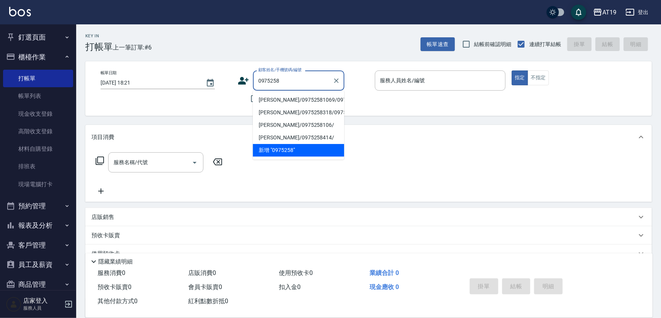
click at [282, 102] on li "[PERSON_NAME]/09752581069/09752581069" at bounding box center [298, 100] width 91 height 13
type input "[PERSON_NAME]/09752581069/09752581069"
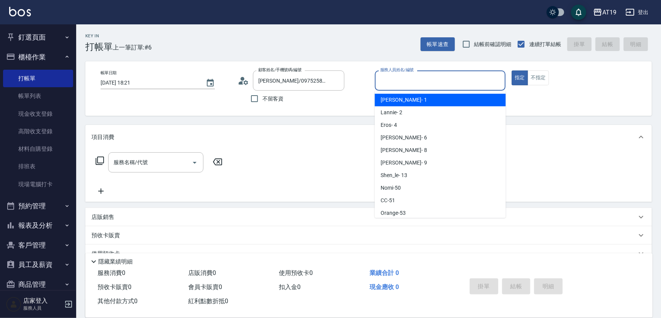
click at [409, 81] on input "服務人員姓名/編號" at bounding box center [440, 80] width 124 height 13
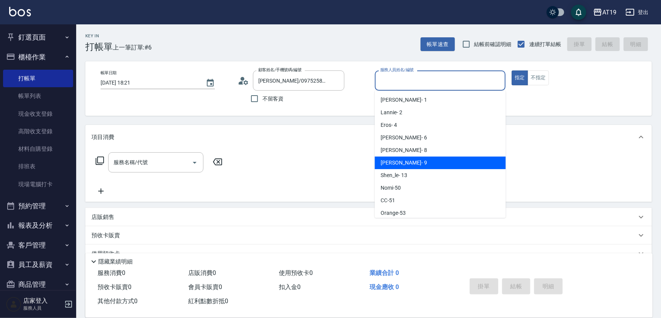
drag, startPoint x: 410, startPoint y: 165, endPoint x: 339, endPoint y: 152, distance: 71.9
click at [409, 165] on div "[PERSON_NAME] - 9" at bounding box center [440, 163] width 131 height 13
type input "[PERSON_NAME]- 9"
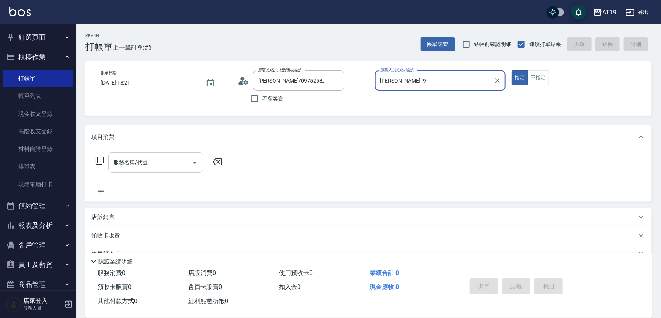
click at [167, 159] on input "服務名稱/代號" at bounding box center [150, 162] width 77 height 13
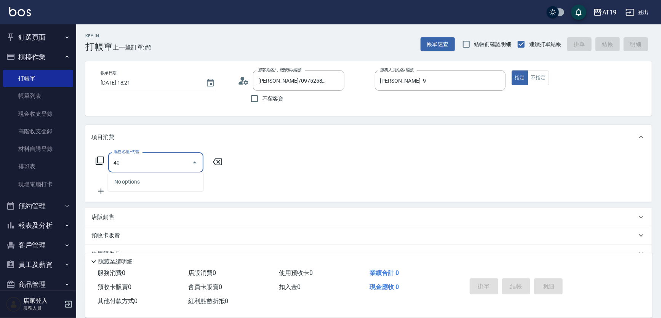
type input "401"
click at [165, 185] on span "剪髮 - 300" at bounding box center [155, 182] width 95 height 13
type input "30"
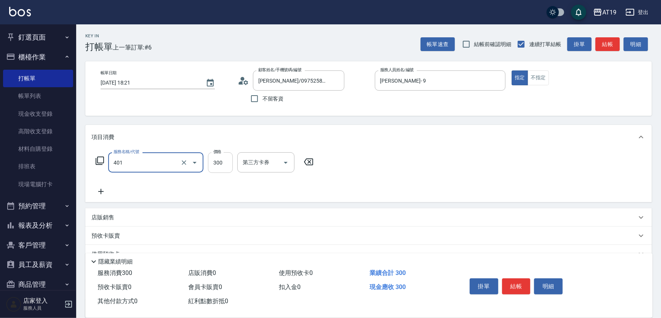
type input "剪髮(401)"
click at [229, 167] on input "300" at bounding box center [220, 162] width 25 height 21
type input "2"
type input "0"
type input "25"
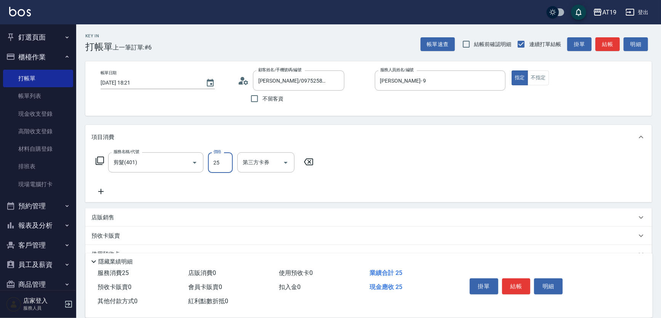
type input "20"
type input "250"
click at [511, 286] on button "結帳" at bounding box center [516, 287] width 29 height 16
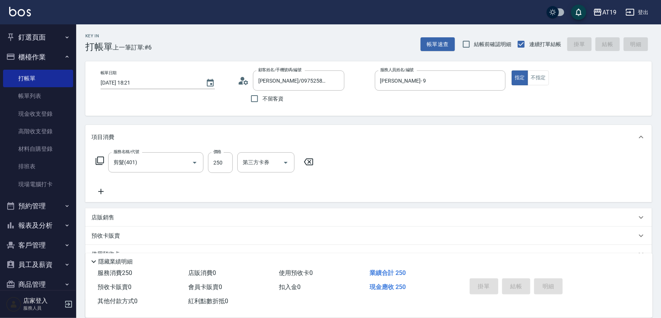
type input "[DATE] 18:22"
type input "0"
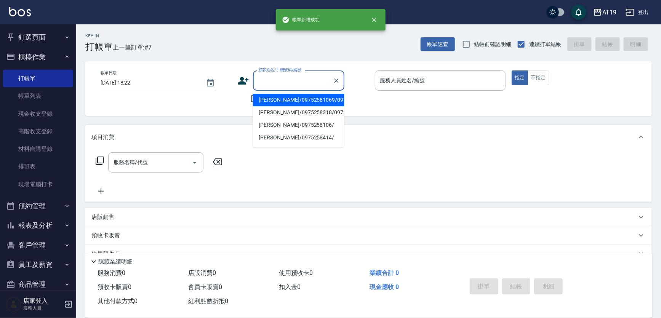
click at [257, 81] on input "顧客姓名/手機號碼/編號" at bounding box center [292, 80] width 73 height 13
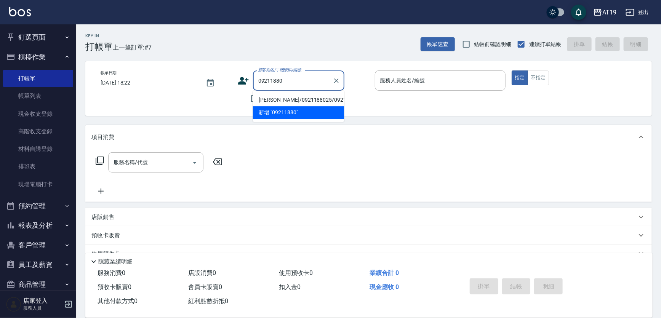
click at [263, 94] on li "[PERSON_NAME]/0921188025/0921188025" at bounding box center [298, 100] width 91 height 13
type input "[PERSON_NAME]/0921188025/0921188025"
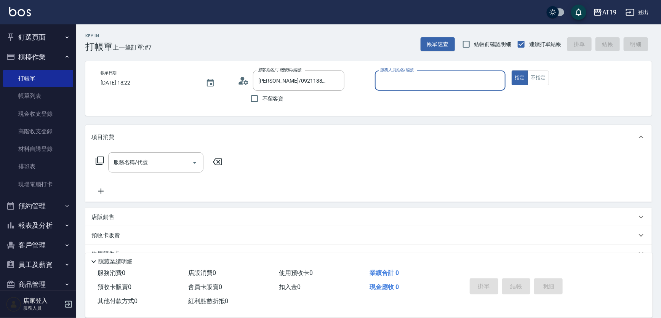
type input "Lannie- 2"
click at [174, 160] on input "服務名稱/代號" at bounding box center [150, 162] width 77 height 13
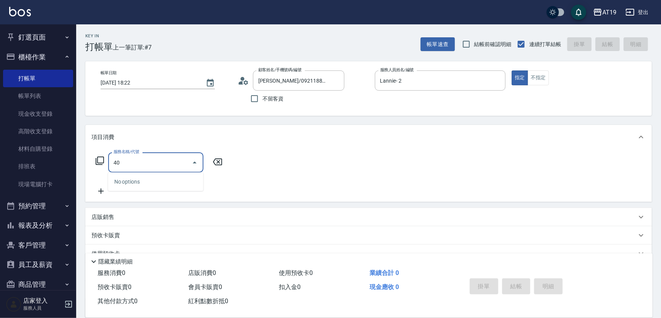
type input "401"
drag, startPoint x: 172, startPoint y: 179, endPoint x: 200, endPoint y: 177, distance: 28.3
click at [173, 180] on span "剪髮 - 300" at bounding box center [155, 182] width 95 height 13
type input "30"
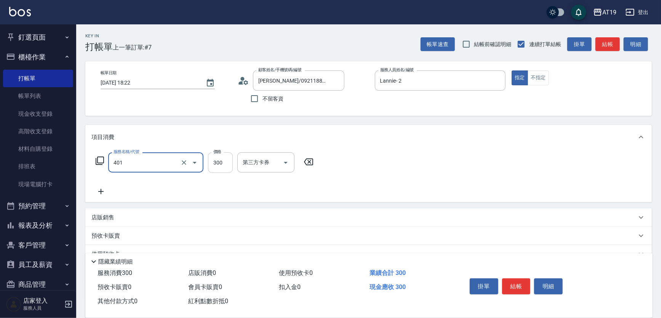
type input "剪髮(401)"
click at [213, 170] on input "300" at bounding box center [220, 162] width 25 height 21
type input "0"
type input "25"
type input "20"
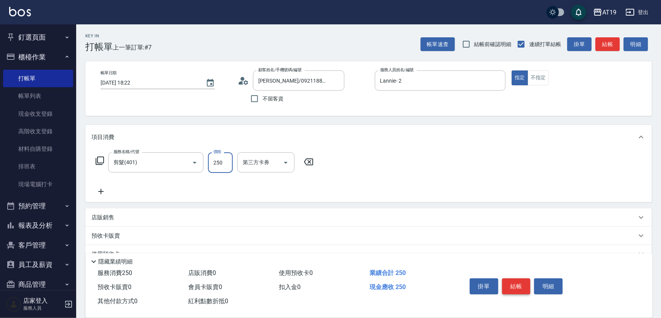
type input "250"
click at [517, 285] on button "結帳" at bounding box center [516, 287] width 29 height 16
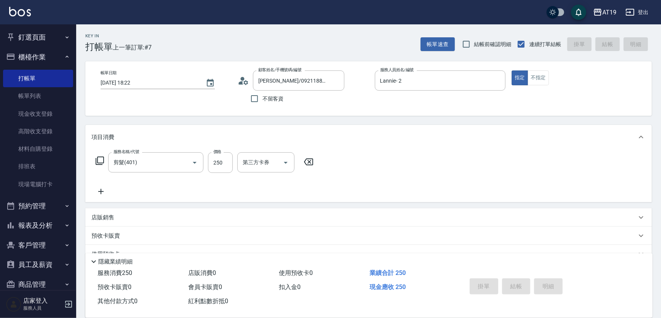
type input "0"
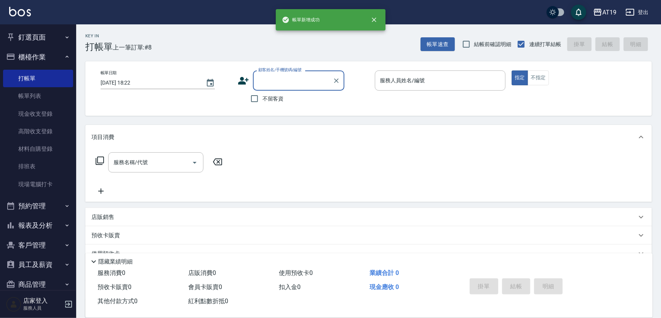
click at [275, 80] on input "顧客姓名/手機號碼/編號" at bounding box center [292, 80] width 73 height 13
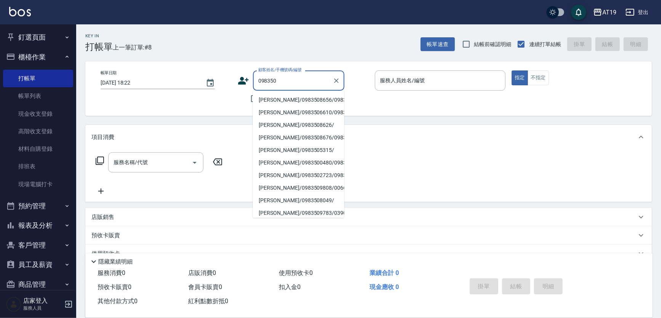
click at [279, 103] on li "[PERSON_NAME]/0983508656/0983508656" at bounding box center [298, 100] width 91 height 13
type input "[PERSON_NAME]/0983508656/0983508656"
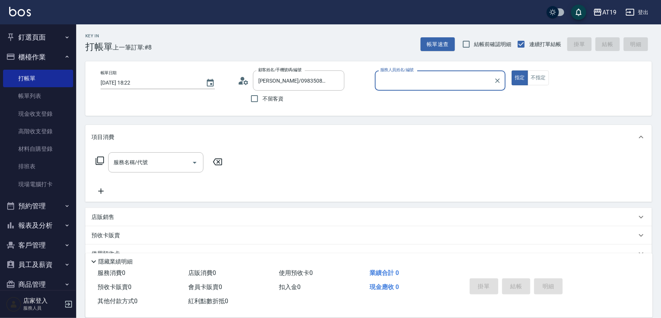
type input "Shen_le- 13"
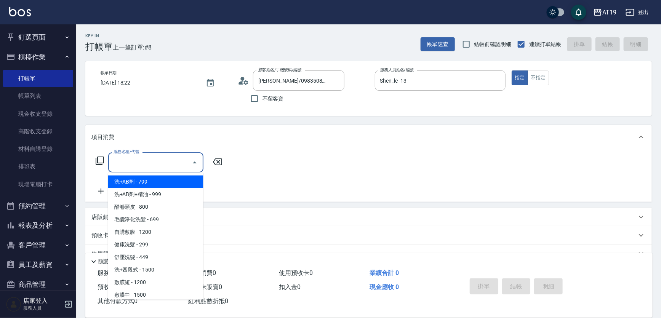
click at [179, 163] on input "服務名稱/代號" at bounding box center [150, 162] width 77 height 13
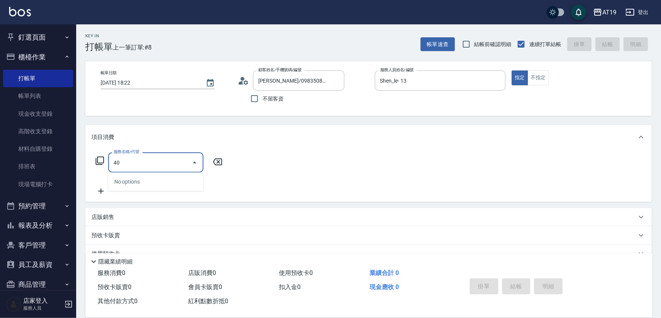
type input "401"
click at [179, 179] on span "剪髮 - 300" at bounding box center [155, 182] width 95 height 13
type input "30"
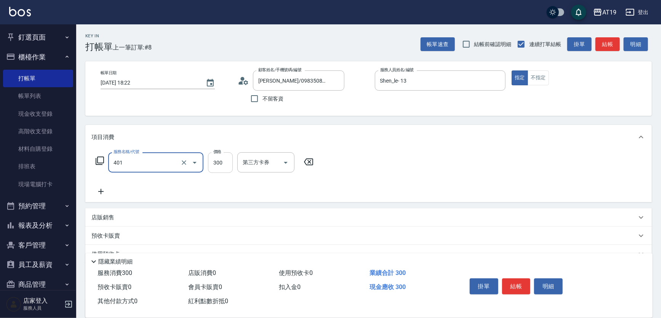
type input "剪髮(401)"
click at [228, 170] on input "300" at bounding box center [220, 162] width 25 height 21
type input "0"
type input "35"
type input "30"
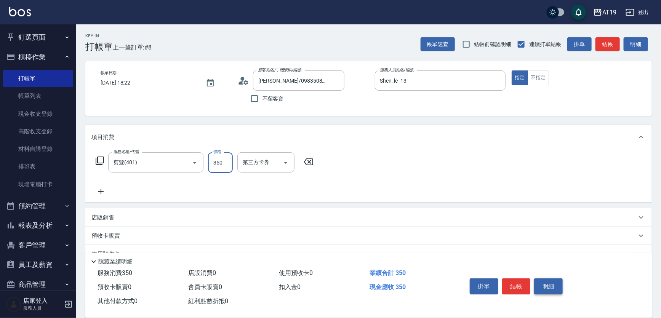
type input "350"
click at [535, 279] on button "明細" at bounding box center [548, 287] width 29 height 16
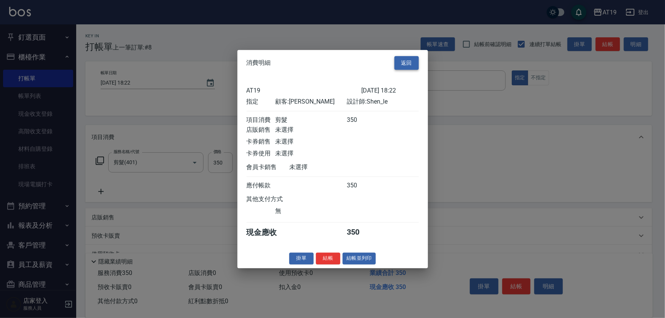
click at [405, 61] on button "返回" at bounding box center [406, 63] width 24 height 14
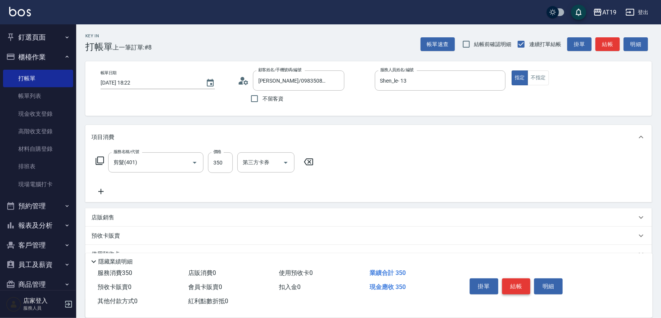
click at [515, 282] on button "結帳" at bounding box center [516, 287] width 29 height 16
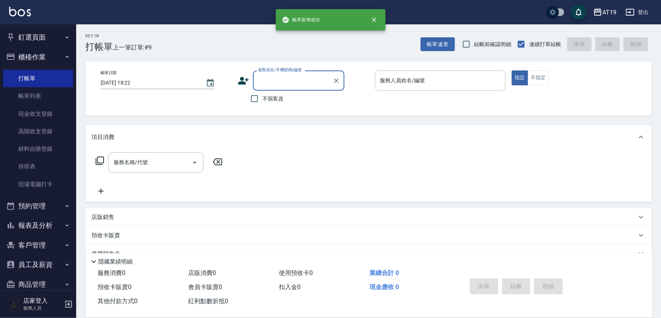
click at [278, 86] on input "顧客姓名/手機號碼/編號" at bounding box center [292, 80] width 73 height 13
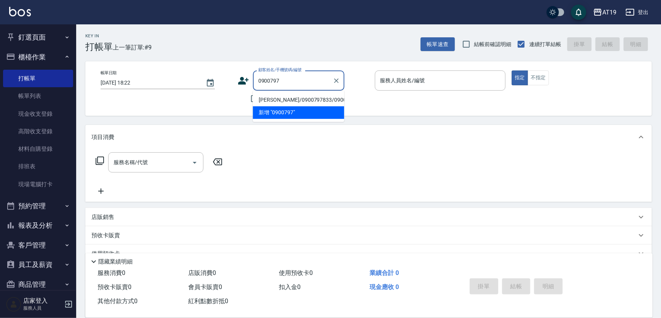
click at [277, 99] on li "[PERSON_NAME]/0900797833/0900797833" at bounding box center [298, 100] width 91 height 13
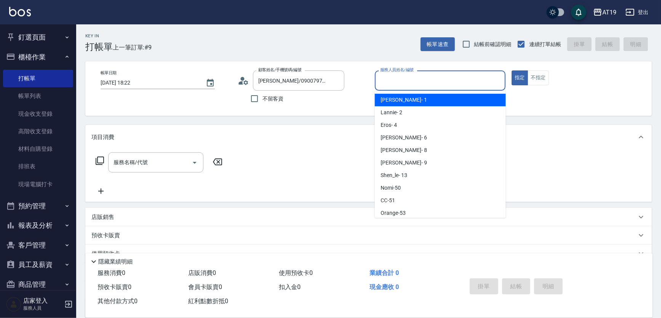
click at [405, 85] on input "服務人員姓名/編號" at bounding box center [440, 80] width 124 height 13
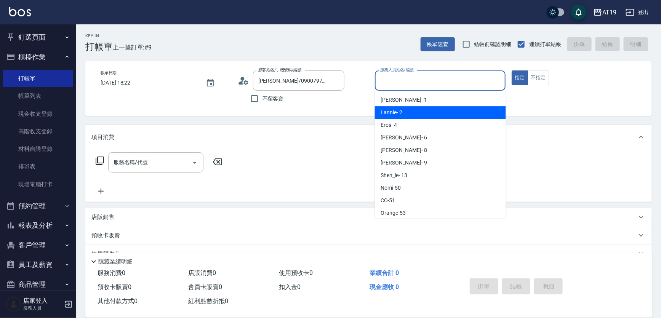
click at [410, 115] on div "Lannie - 2" at bounding box center [440, 112] width 131 height 13
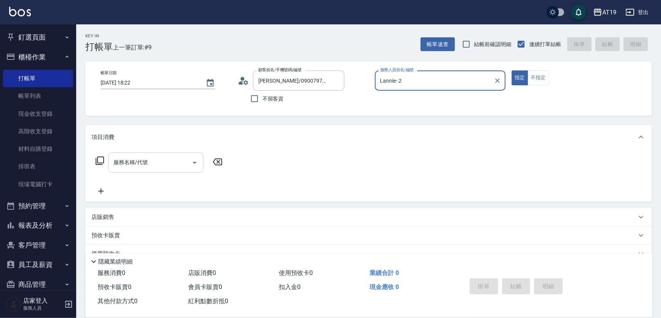
click at [163, 162] on input "服務名稱/代號" at bounding box center [150, 162] width 77 height 13
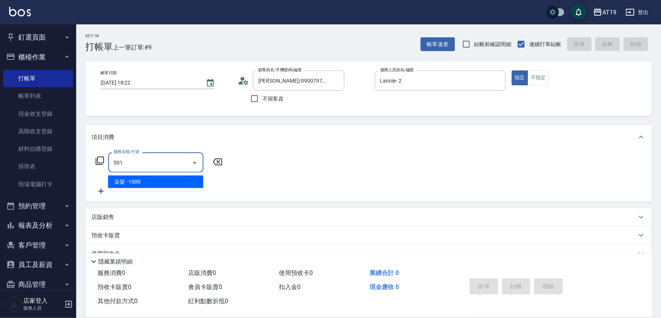
drag, startPoint x: 161, startPoint y: 184, endPoint x: 198, endPoint y: 179, distance: 37.8
click at [164, 184] on span "染髮 - 1000" at bounding box center [155, 182] width 95 height 13
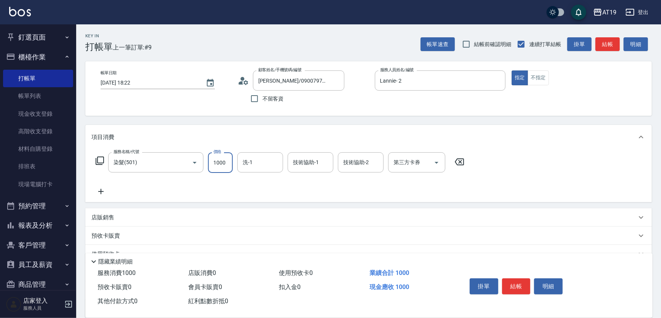
click at [218, 166] on input "1000" at bounding box center [220, 162] width 25 height 21
click at [103, 191] on icon at bounding box center [100, 191] width 19 height 9
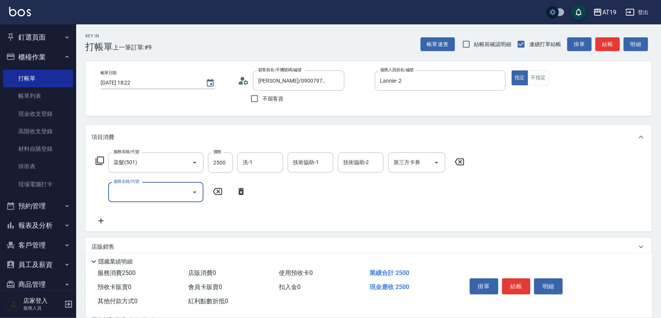
click at [102, 159] on icon at bounding box center [99, 160] width 9 height 9
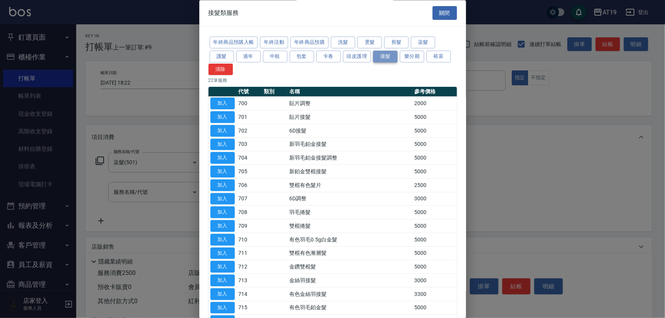
click at [380, 58] on button "接髮" at bounding box center [385, 57] width 24 height 12
click at [223, 157] on button "加入" at bounding box center [222, 158] width 24 height 12
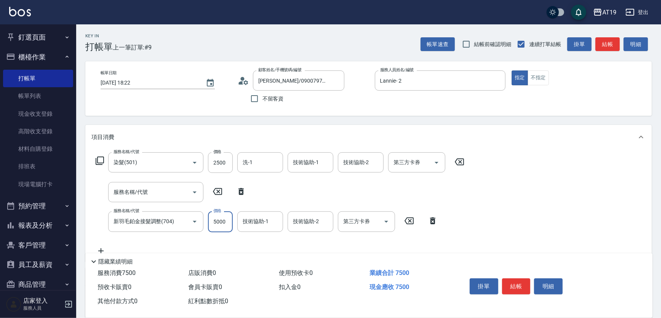
click at [217, 223] on input "5000" at bounding box center [220, 221] width 25 height 21
click at [242, 189] on icon at bounding box center [241, 191] width 5 height 7
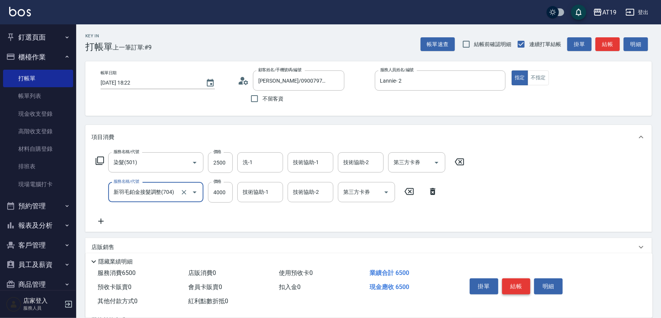
click at [512, 282] on button "結帳" at bounding box center [516, 287] width 29 height 16
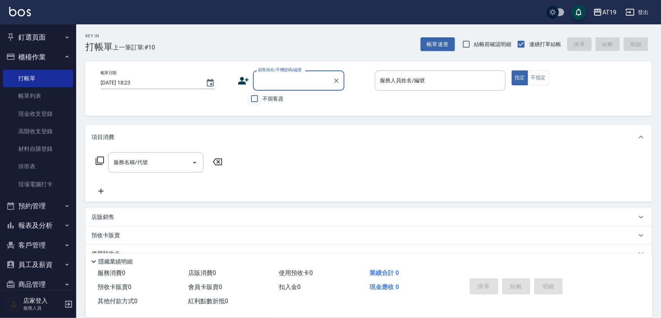
drag, startPoint x: 258, startPoint y: 94, endPoint x: 269, endPoint y: 92, distance: 11.2
click at [258, 93] on input "不留客資" at bounding box center [255, 99] width 16 height 16
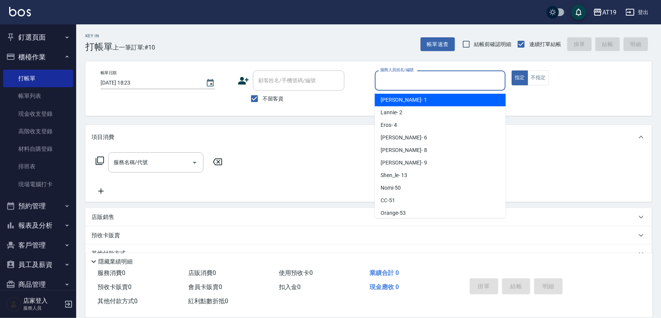
click at [391, 79] on input "服務人員姓名/編號" at bounding box center [440, 80] width 124 height 13
click at [397, 104] on span "Linda - 1" at bounding box center [404, 100] width 46 height 8
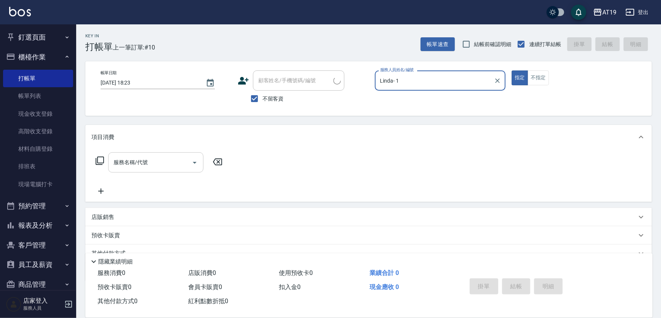
click at [161, 166] on input "服務名稱/代號" at bounding box center [150, 162] width 77 height 13
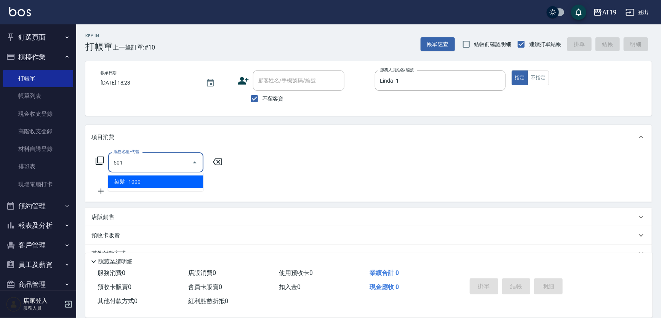
click at [175, 178] on ul "染髮 - 1000" at bounding box center [155, 182] width 95 height 19
click at [179, 178] on span "染髮 - 1000" at bounding box center [155, 182] width 95 height 13
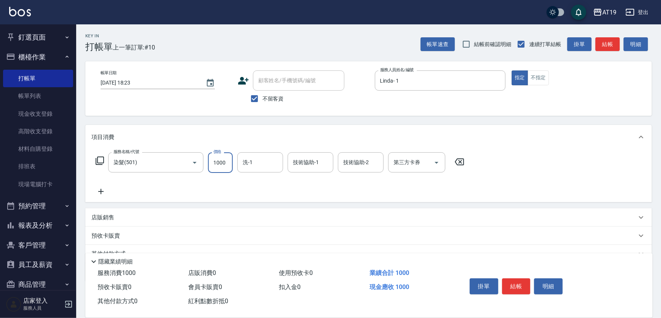
click at [232, 170] on input "1000" at bounding box center [220, 162] width 25 height 21
click at [529, 287] on button "結帳" at bounding box center [516, 287] width 29 height 16
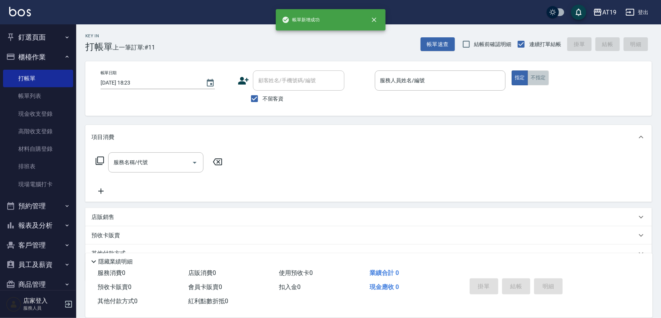
click at [546, 78] on button "不指定" at bounding box center [538, 77] width 21 height 15
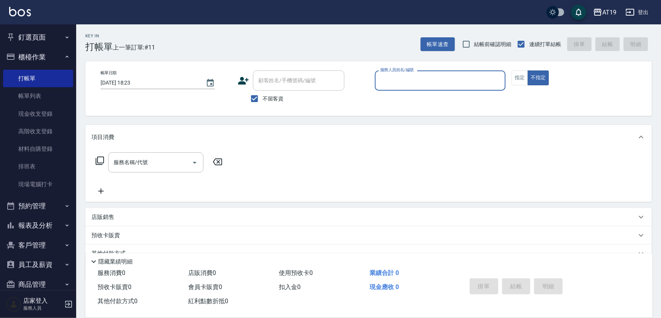
click at [415, 85] on input "服務人員姓名/編號" at bounding box center [440, 80] width 124 height 13
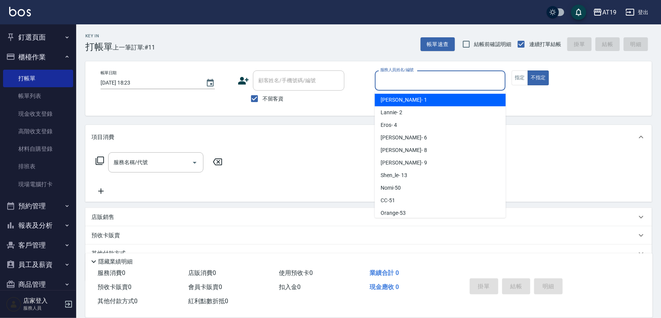
click at [412, 106] on div "Linda - 1" at bounding box center [440, 100] width 131 height 13
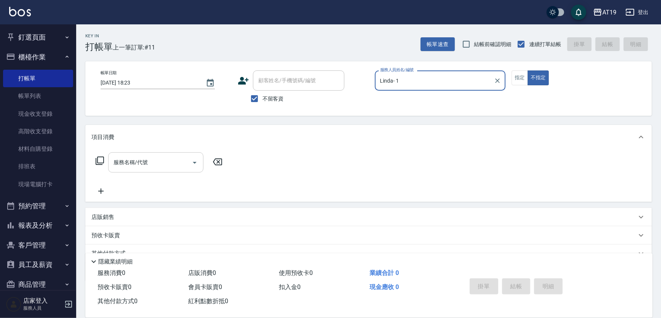
click at [154, 157] on input "服務名稱/代號" at bounding box center [150, 162] width 77 height 13
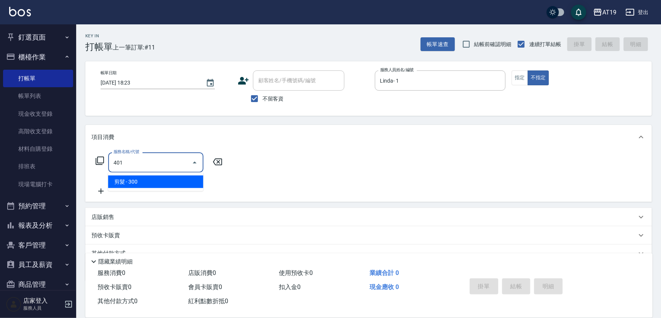
click at [157, 179] on span "剪髮 - 300" at bounding box center [155, 182] width 95 height 13
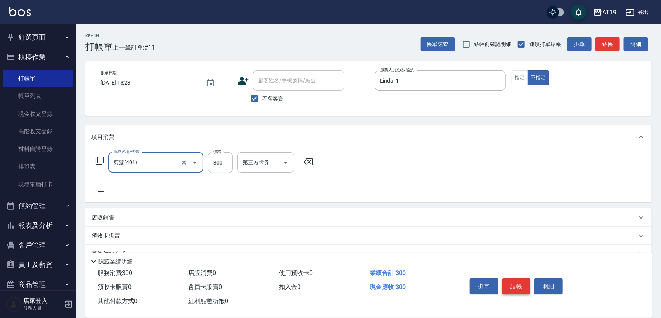
click at [526, 285] on button "結帳" at bounding box center [516, 287] width 29 height 16
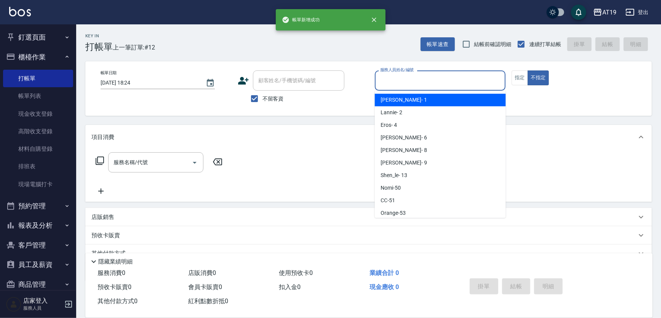
click at [388, 85] on input "服務人員姓名/編號" at bounding box center [440, 80] width 124 height 13
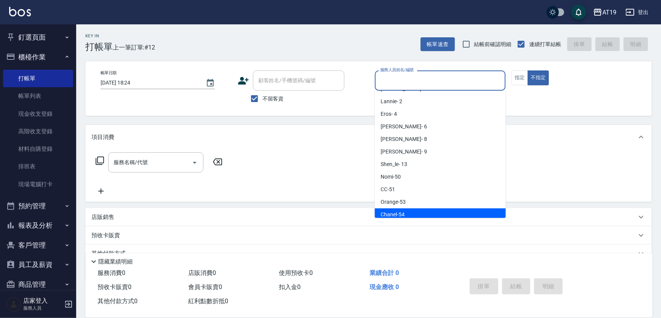
scroll to position [17, 0]
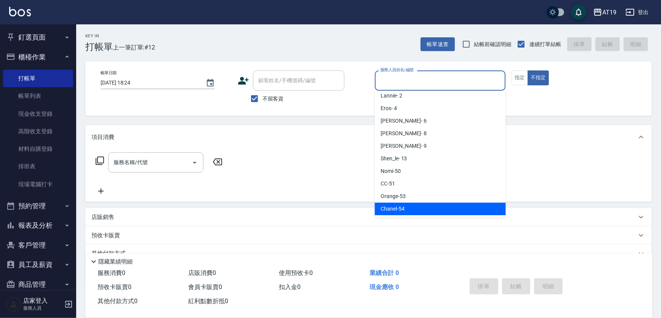
click at [409, 204] on div "Chanel -54" at bounding box center [440, 209] width 131 height 13
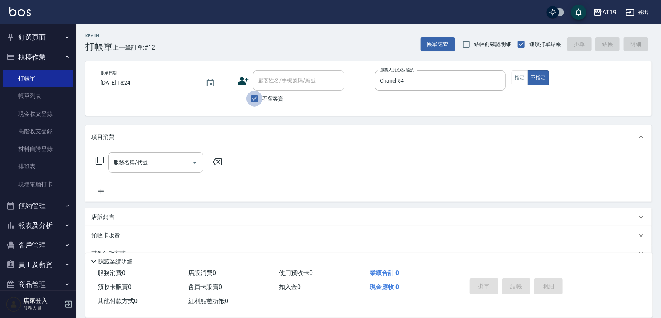
click at [259, 98] on input "不留客資" at bounding box center [255, 99] width 16 height 16
click at [531, 72] on button "不指定" at bounding box center [538, 77] width 21 height 15
click at [523, 73] on button "指定" at bounding box center [520, 77] width 16 height 15
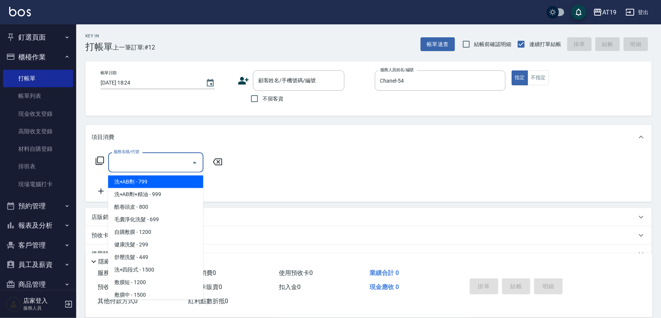
click at [144, 164] on input "服務名稱/代號" at bounding box center [150, 162] width 77 height 13
click at [266, 80] on input "顧客姓名/手機號碼/編號" at bounding box center [292, 80] width 73 height 13
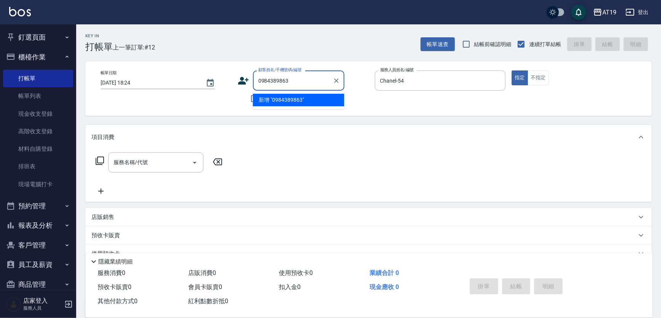
drag, startPoint x: 291, startPoint y: 81, endPoint x: 259, endPoint y: 83, distance: 32.4
click at [259, 83] on input "0984389863" at bounding box center [292, 80] width 73 height 13
click at [241, 81] on icon at bounding box center [243, 81] width 11 height 8
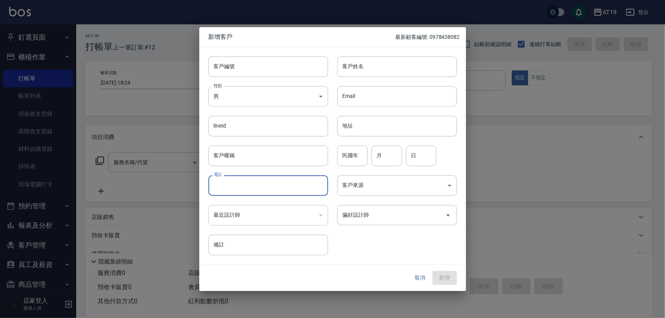
click at [245, 187] on input "電話" at bounding box center [268, 185] width 120 height 21
paste input "0984389863"
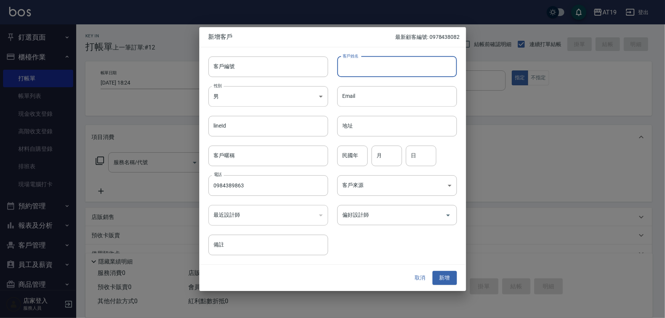
click at [352, 71] on input "客戶姓名" at bounding box center [397, 66] width 120 height 21
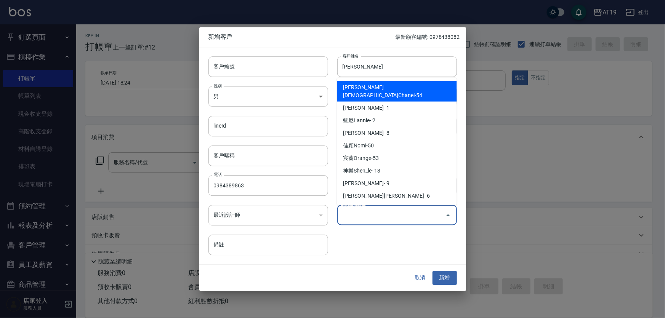
click at [347, 214] on input "偏好設計師" at bounding box center [391, 214] width 101 height 13
click at [386, 91] on li "[PERSON_NAME][DEMOGRAPHIC_DATA]Chanel-54" at bounding box center [397, 91] width 120 height 21
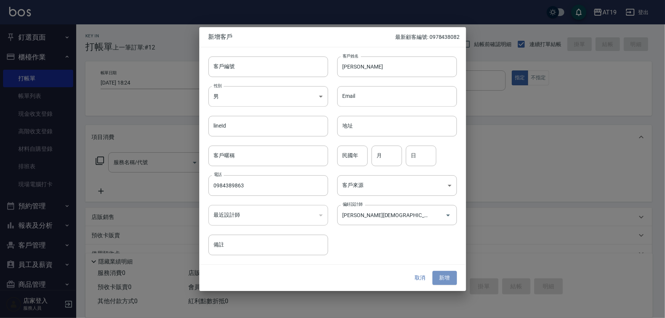
drag, startPoint x: 449, startPoint y: 273, endPoint x: 445, endPoint y: 270, distance: 5.1
click at [449, 273] on button "新增" at bounding box center [444, 278] width 24 height 14
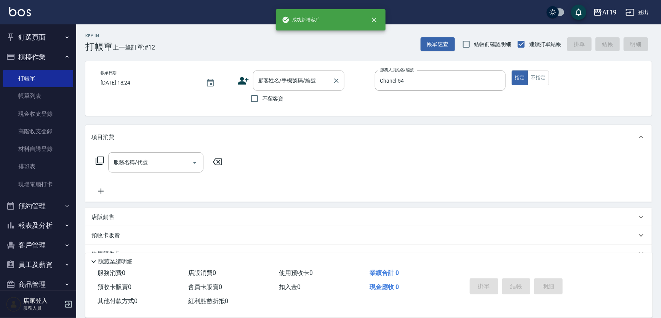
click at [271, 85] on input "顧客姓名/手機號碼/編號" at bounding box center [292, 80] width 73 height 13
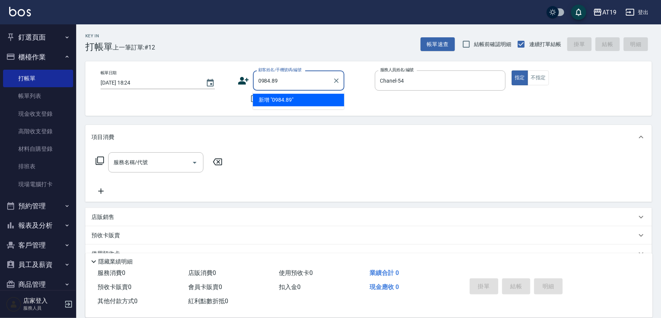
click at [273, 78] on input "0984.89" at bounding box center [292, 80] width 73 height 13
click at [271, 79] on input "0984.89" at bounding box center [292, 80] width 73 height 13
click at [280, 81] on input "098489" at bounding box center [292, 80] width 73 height 13
click at [267, 80] on input "098489" at bounding box center [292, 80] width 73 height 13
click at [272, 79] on input "098489" at bounding box center [292, 80] width 73 height 13
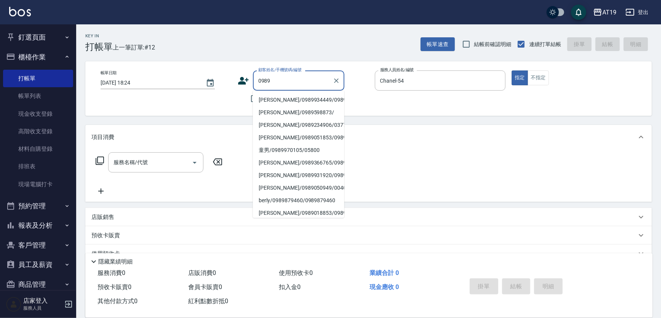
click at [274, 80] on input "0989" at bounding box center [292, 80] width 73 height 13
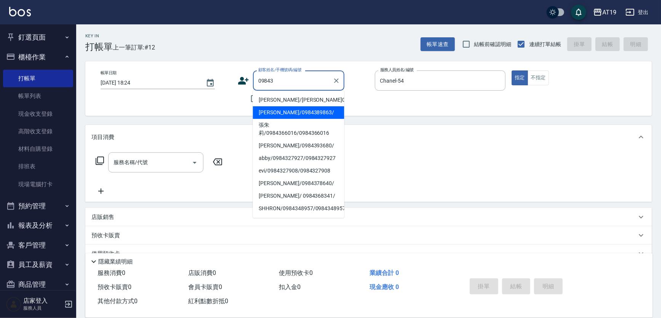
click at [277, 108] on li "[PERSON_NAME]/0984389863/" at bounding box center [298, 112] width 91 height 13
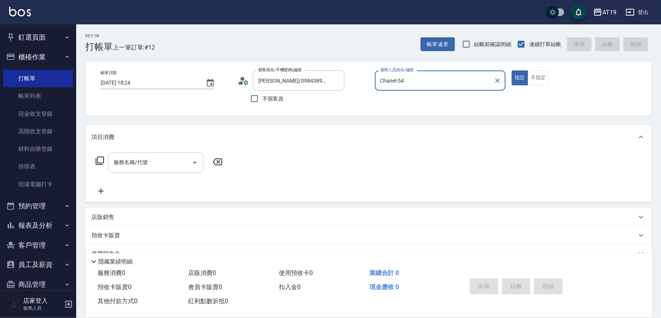
click at [151, 168] on input "服務名稱/代號" at bounding box center [150, 162] width 77 height 13
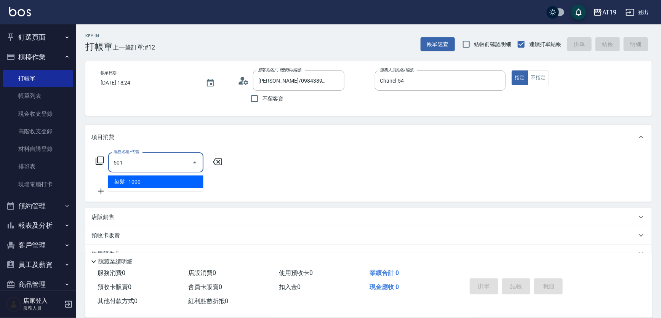
drag, startPoint x: 154, startPoint y: 180, endPoint x: 206, endPoint y: 186, distance: 51.8
click at [160, 184] on span "染髮 - 1000" at bounding box center [155, 182] width 95 height 13
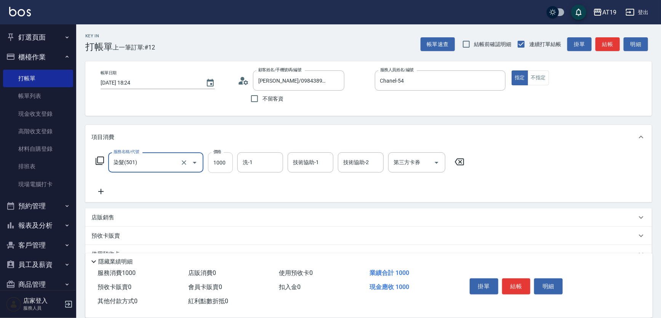
click at [217, 167] on input "1000" at bounding box center [220, 162] width 25 height 21
click at [508, 286] on button "結帳" at bounding box center [516, 287] width 29 height 16
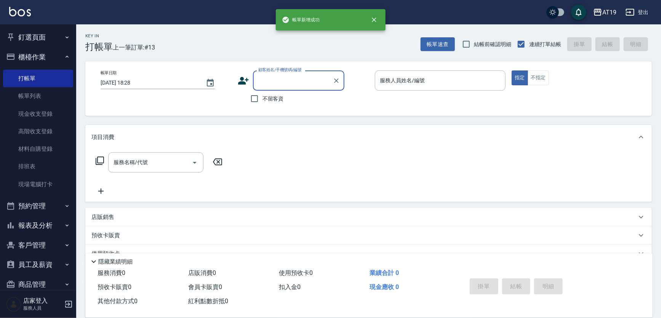
click at [267, 81] on input "顧客姓名/手機號碼/編號" at bounding box center [292, 80] width 73 height 13
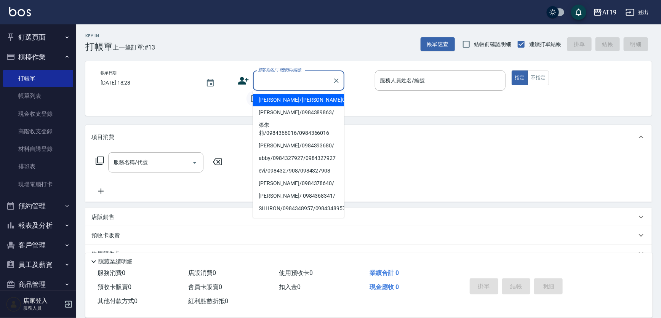
click at [249, 101] on input "不留客資" at bounding box center [255, 99] width 16 height 16
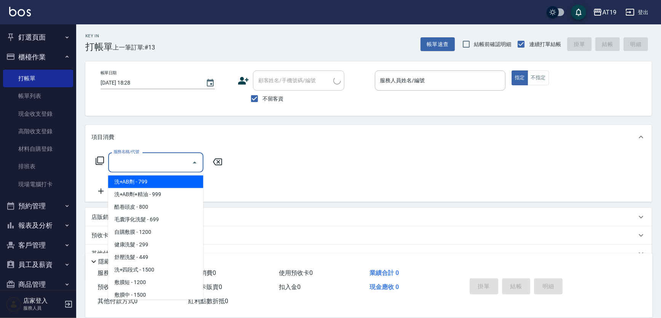
click at [170, 165] on input "服務名稱/代號" at bounding box center [150, 162] width 77 height 13
click at [384, 72] on div "服務人員姓名/編號" at bounding box center [440, 80] width 131 height 20
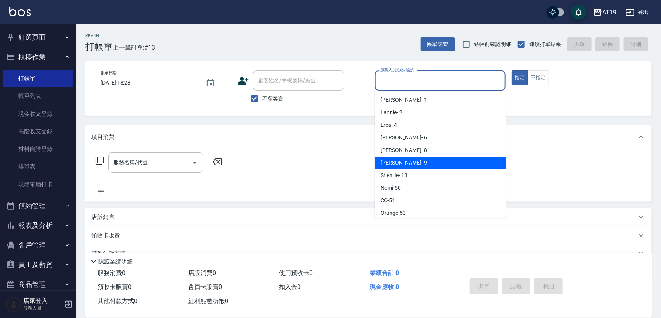
click at [407, 164] on div "[PERSON_NAME] - 9" at bounding box center [440, 163] width 131 height 13
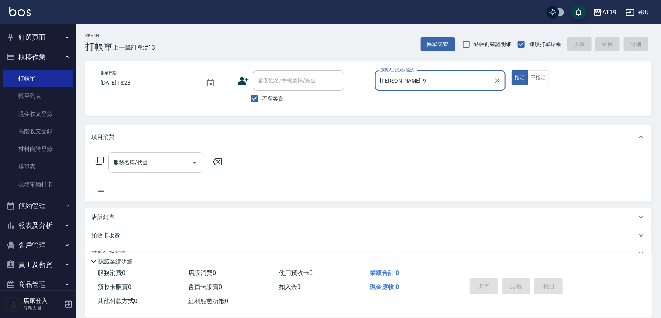
click at [136, 165] on input "服務名稱/代號" at bounding box center [150, 162] width 77 height 13
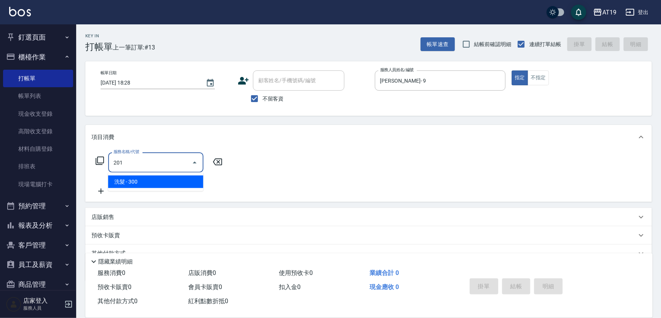
drag, startPoint x: 156, startPoint y: 182, endPoint x: 194, endPoint y: 174, distance: 38.3
click at [158, 182] on span "洗髮 - 300" at bounding box center [155, 182] width 95 height 13
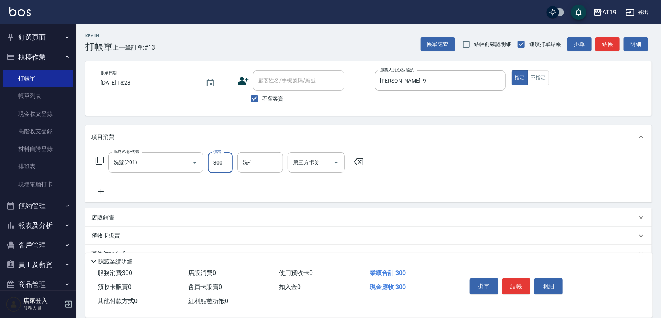
click at [214, 165] on input "300" at bounding box center [220, 162] width 25 height 21
click at [511, 281] on button "結帳" at bounding box center [516, 287] width 29 height 16
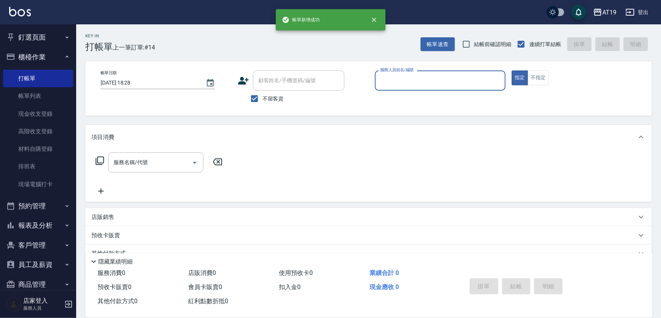
click at [427, 76] on input "服務人員姓名/編號" at bounding box center [440, 80] width 124 height 13
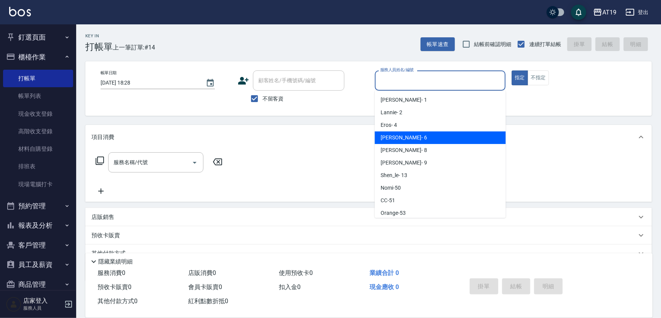
click at [422, 132] on div "[PERSON_NAME] - 6" at bounding box center [440, 137] width 131 height 13
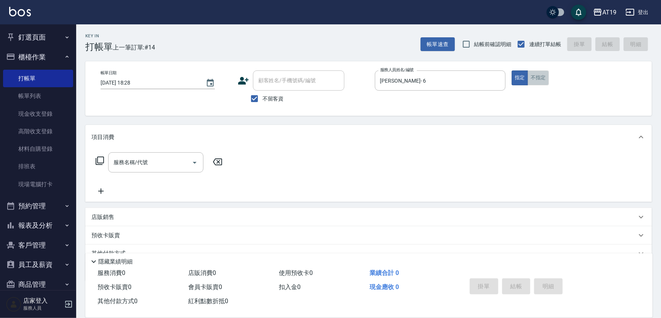
click at [541, 80] on button "不指定" at bounding box center [538, 77] width 21 height 15
click at [170, 159] on input "服務名稱/代號" at bounding box center [150, 162] width 77 height 13
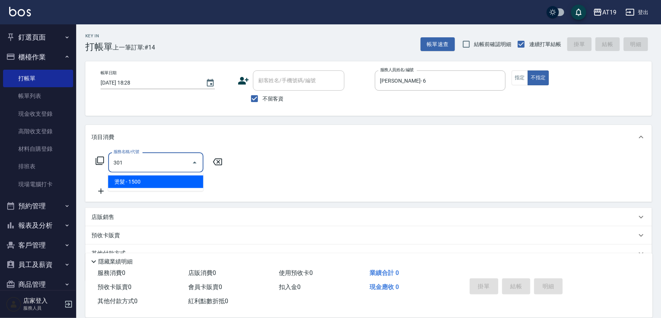
click at [156, 177] on span "燙髮 - 1500" at bounding box center [155, 182] width 95 height 13
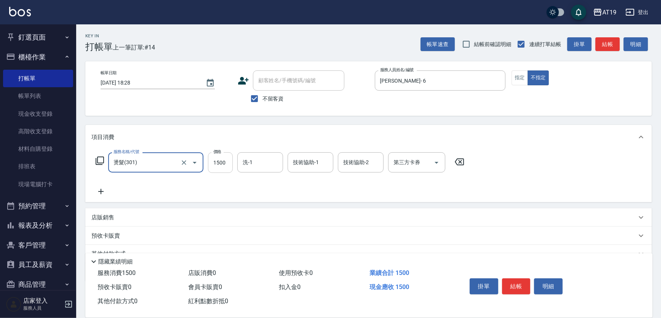
click at [216, 167] on input "1500" at bounding box center [220, 162] width 25 height 21
click at [509, 279] on button "結帳" at bounding box center [516, 287] width 29 height 16
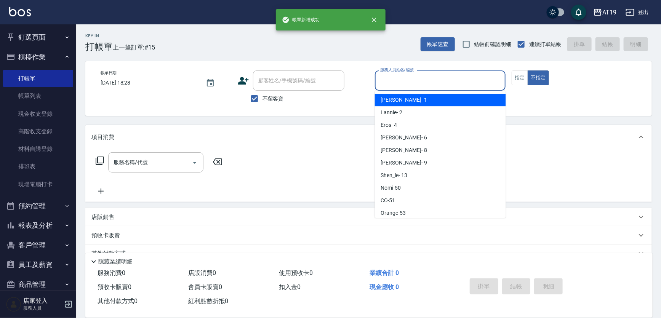
click at [390, 85] on input "服務人員姓名/編號" at bounding box center [440, 80] width 124 height 13
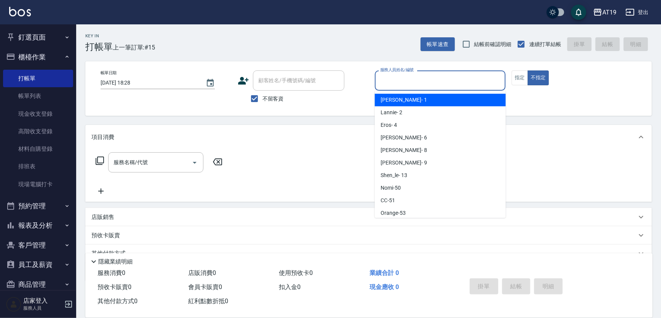
click at [391, 99] on span "Linda - 1" at bounding box center [404, 100] width 46 height 8
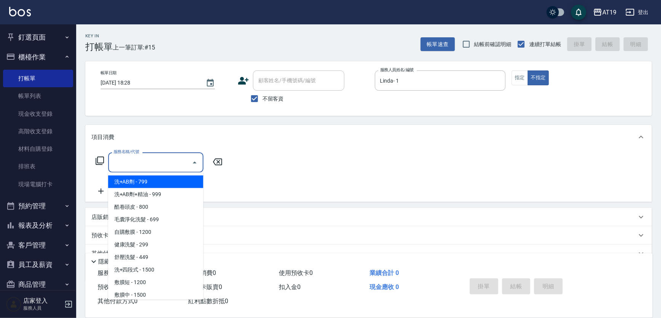
click at [141, 164] on input "服務名稱/代號" at bounding box center [150, 162] width 77 height 13
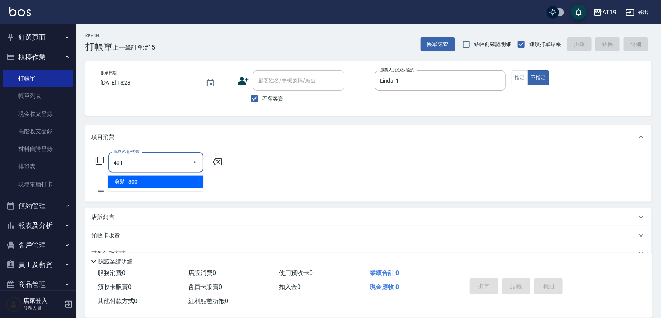
click at [149, 179] on span "剪髮 - 300" at bounding box center [155, 182] width 95 height 13
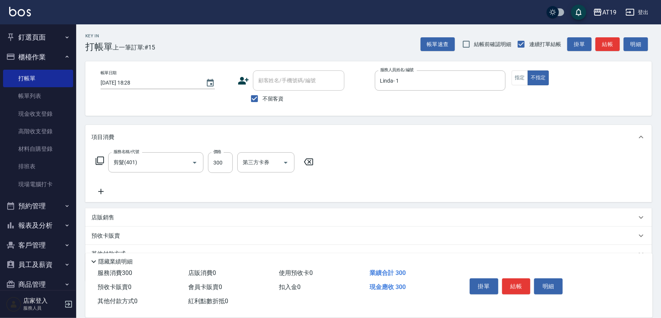
click at [102, 194] on icon at bounding box center [100, 191] width 19 height 9
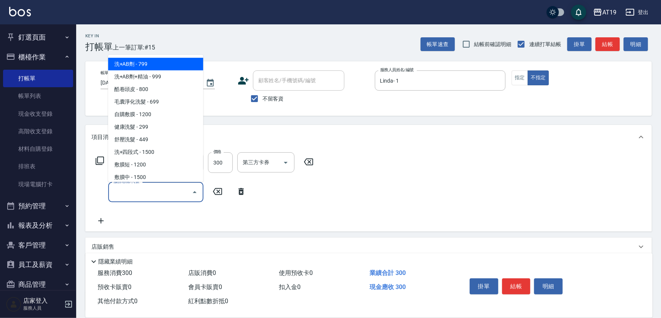
click at [115, 193] on input "服務名稱/代號" at bounding box center [150, 192] width 77 height 13
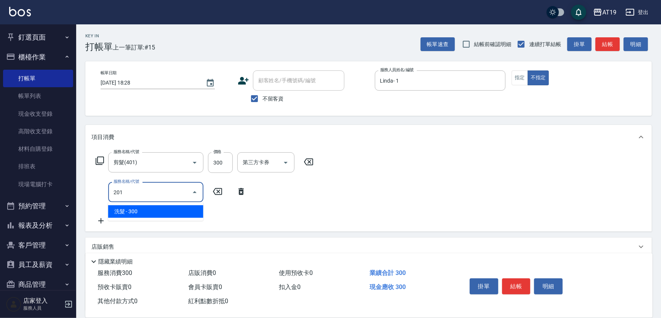
drag, startPoint x: 124, startPoint y: 207, endPoint x: 130, endPoint y: 210, distance: 6.7
click at [124, 207] on span "洗髮 - 300" at bounding box center [155, 211] width 95 height 13
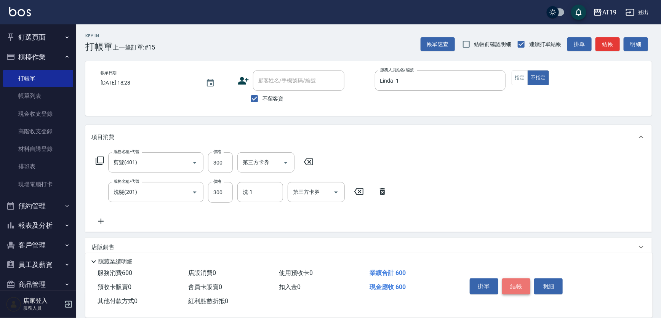
click at [513, 284] on button "結帳" at bounding box center [516, 287] width 29 height 16
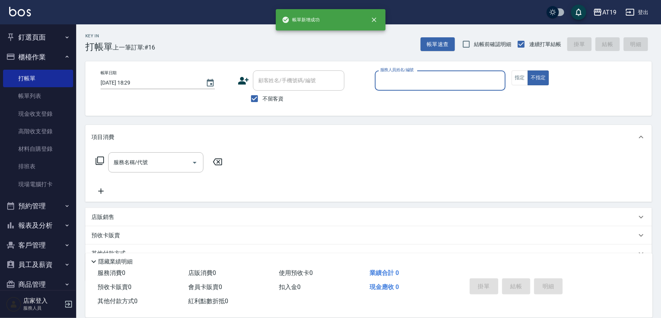
click at [402, 82] on input "服務人員姓名/編號" at bounding box center [440, 80] width 124 height 13
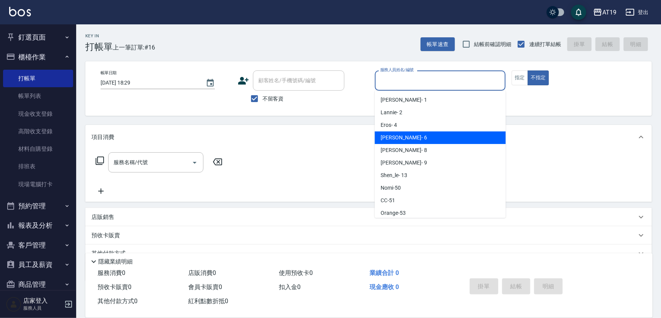
click at [402, 136] on div "[PERSON_NAME] - 6" at bounding box center [440, 137] width 131 height 13
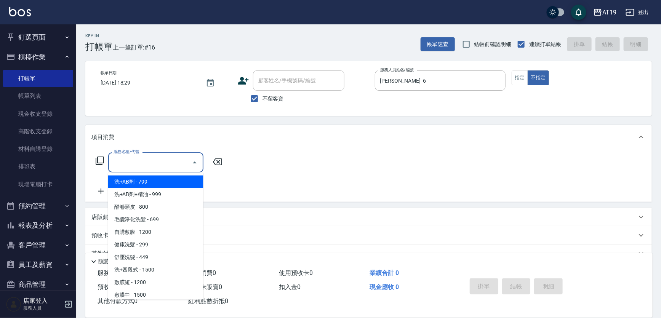
click at [155, 162] on input "服務名稱/代號" at bounding box center [150, 162] width 77 height 13
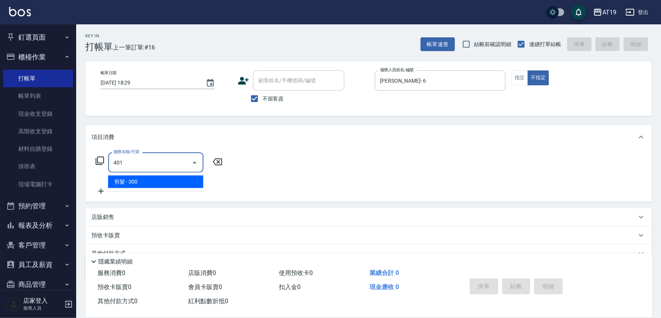
drag, startPoint x: 178, startPoint y: 180, endPoint x: 223, endPoint y: 173, distance: 45.5
click at [200, 180] on span "剪髮 - 300" at bounding box center [155, 182] width 95 height 13
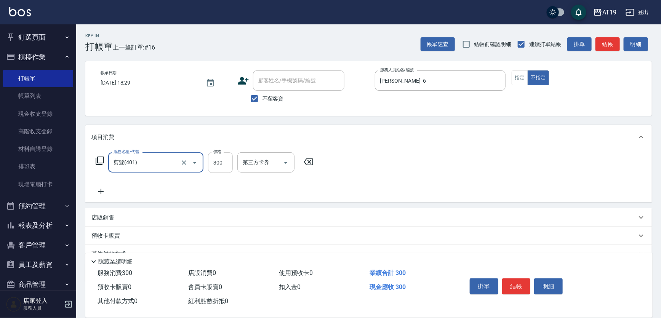
click at [226, 165] on input "300" at bounding box center [220, 162] width 25 height 21
click at [508, 282] on button "結帳" at bounding box center [516, 287] width 29 height 16
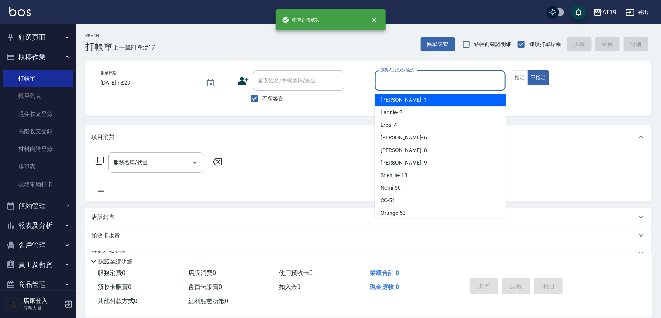
click at [407, 80] on input "服務人員姓名/編號" at bounding box center [440, 80] width 124 height 13
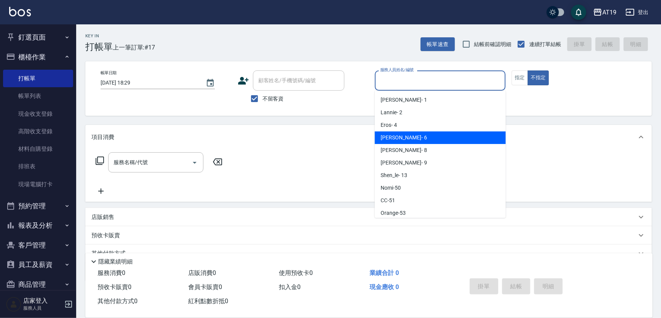
drag, startPoint x: 398, startPoint y: 137, endPoint x: 332, endPoint y: 154, distance: 68.1
click at [398, 138] on div "[PERSON_NAME] - 6" at bounding box center [440, 137] width 131 height 13
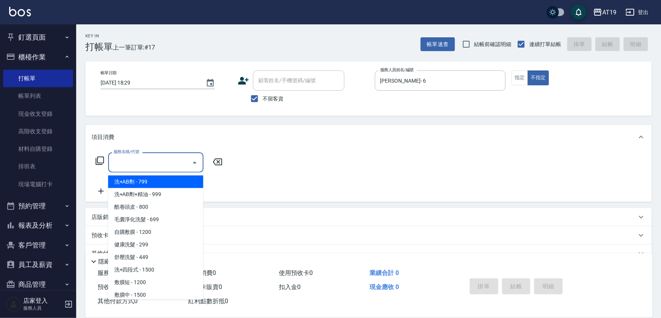
click at [179, 163] on input "服務名稱/代號" at bounding box center [150, 162] width 77 height 13
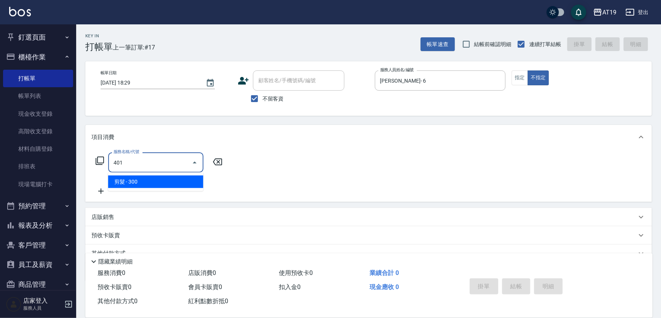
drag, startPoint x: 174, startPoint y: 178, endPoint x: 210, endPoint y: 173, distance: 35.7
click at [174, 178] on span "剪髮 - 300" at bounding box center [155, 182] width 95 height 13
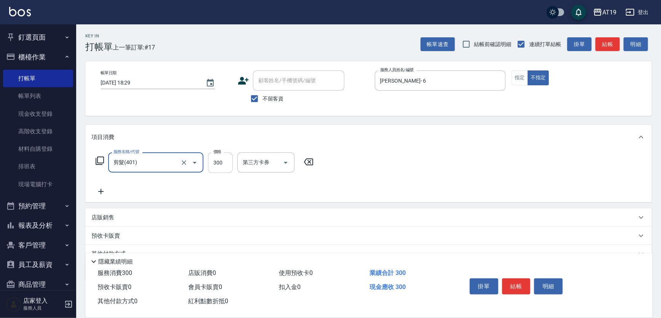
click at [215, 168] on input "300" at bounding box center [220, 162] width 25 height 21
click at [528, 286] on button "結帳" at bounding box center [516, 287] width 29 height 16
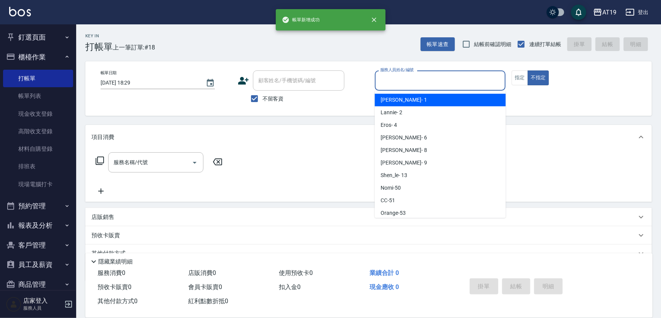
click at [439, 85] on input "服務人員姓名/編號" at bounding box center [440, 80] width 124 height 13
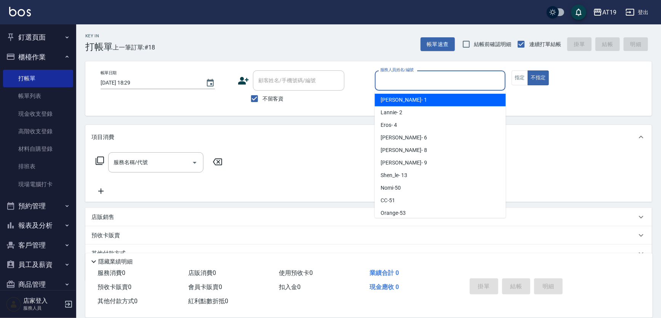
click at [420, 100] on div "Linda - 1" at bounding box center [440, 100] width 131 height 13
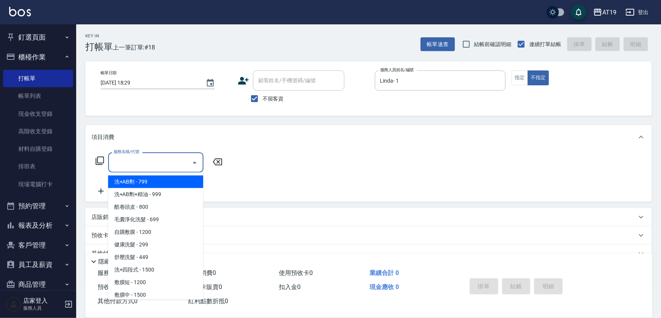
click at [131, 156] on div "服務名稱/代號 服務名稱/代號" at bounding box center [155, 162] width 95 height 20
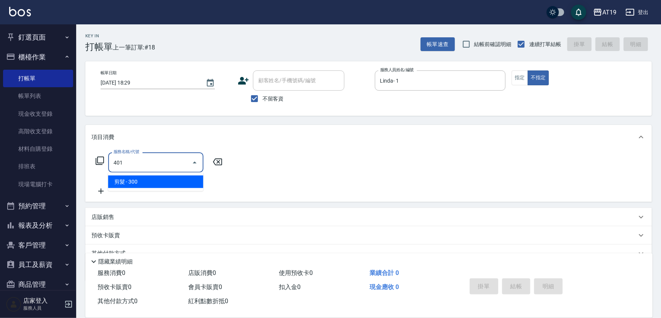
click at [126, 176] on span "剪髮 - 300" at bounding box center [155, 182] width 95 height 13
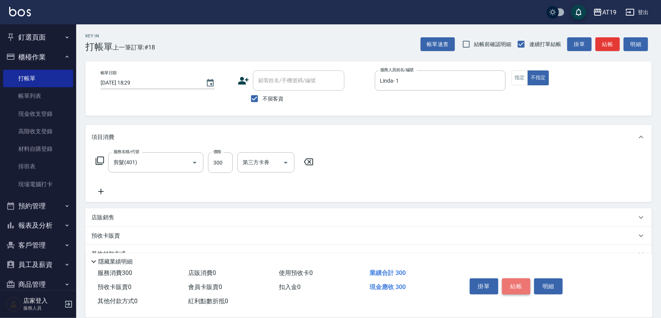
click at [511, 286] on button "結帳" at bounding box center [516, 287] width 29 height 16
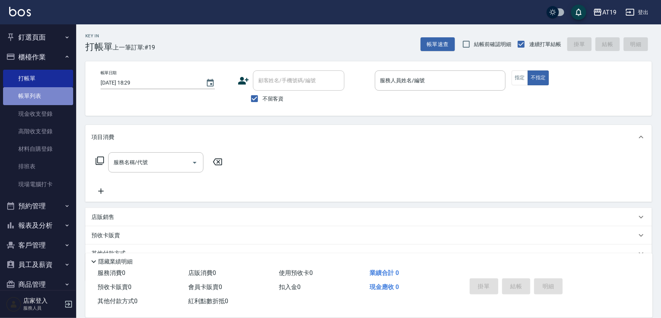
click at [44, 101] on link "帳單列表" at bounding box center [38, 96] width 70 height 18
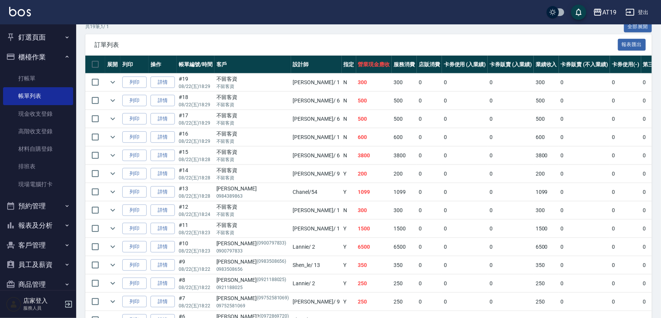
scroll to position [153, 0]
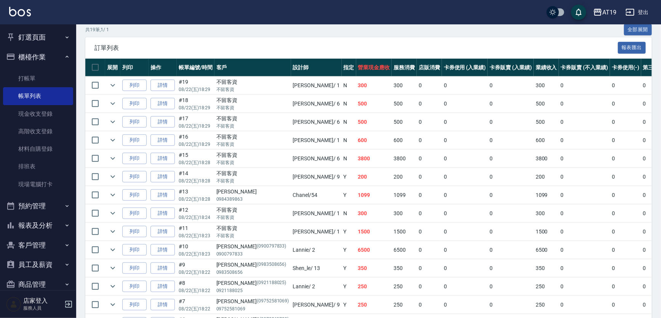
click at [57, 231] on button "報表及分析" at bounding box center [38, 226] width 70 height 20
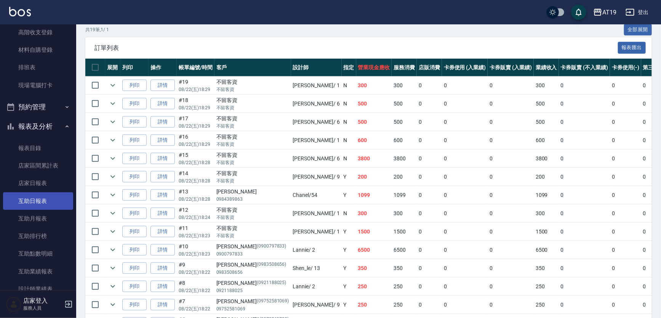
scroll to position [138, 0]
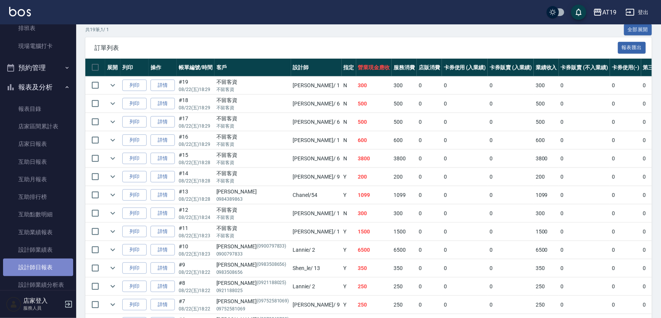
drag, startPoint x: 51, startPoint y: 272, endPoint x: 53, endPoint y: 267, distance: 5.8
click at [51, 272] on link "設計師日報表" at bounding box center [38, 268] width 70 height 18
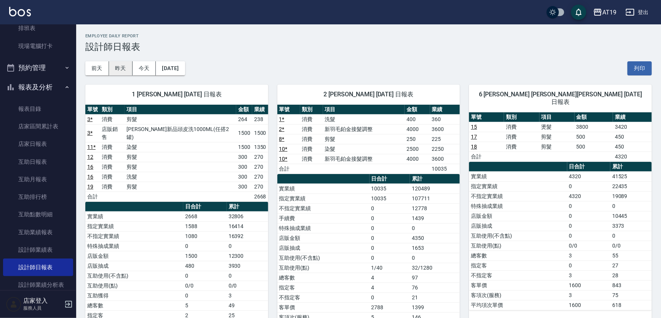
click at [129, 67] on button "昨天" at bounding box center [121, 68] width 24 height 14
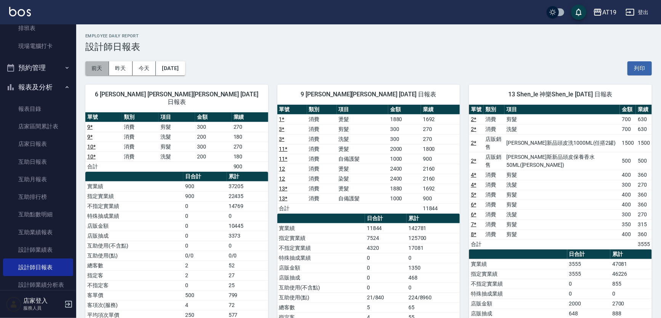
click at [102, 67] on button "前天" at bounding box center [97, 68] width 24 height 14
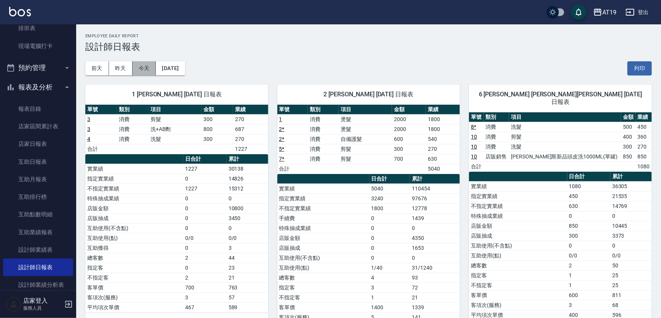
click at [145, 69] on button "今天" at bounding box center [145, 68] width 24 height 14
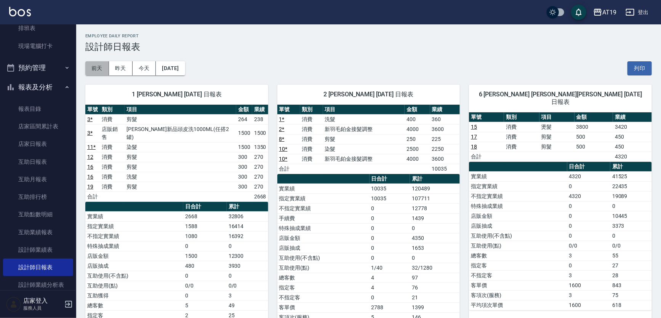
click at [97, 67] on button "前天" at bounding box center [97, 68] width 24 height 14
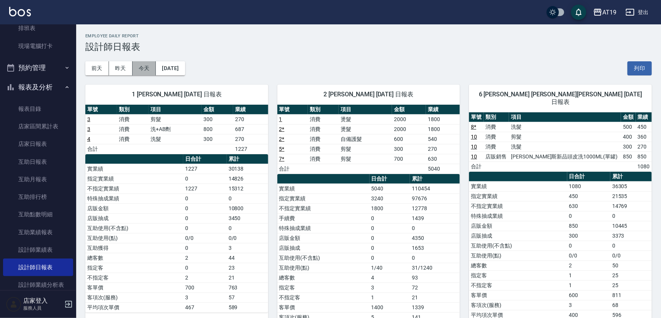
drag, startPoint x: 141, startPoint y: 67, endPoint x: 145, endPoint y: 70, distance: 5.4
click at [141, 67] on button "今天" at bounding box center [145, 68] width 24 height 14
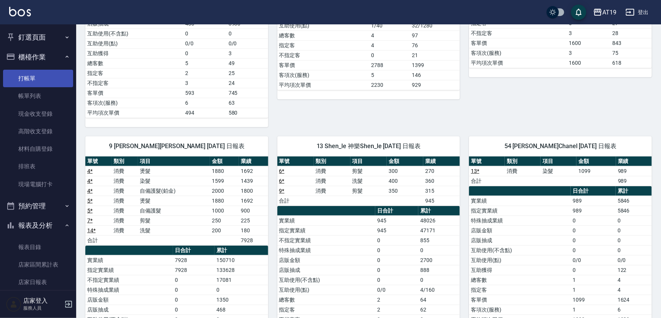
click at [45, 78] on link "打帳單" at bounding box center [38, 79] width 70 height 18
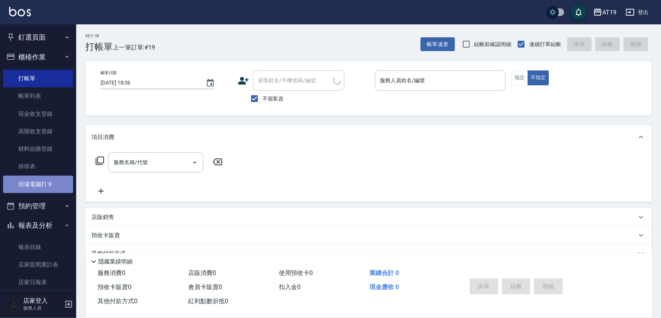
click at [47, 176] on link "現場電腦打卡" at bounding box center [38, 185] width 70 height 18
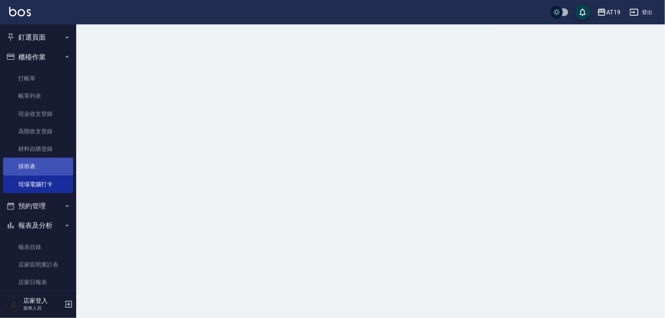
click at [47, 171] on link "排班表" at bounding box center [38, 167] width 70 height 18
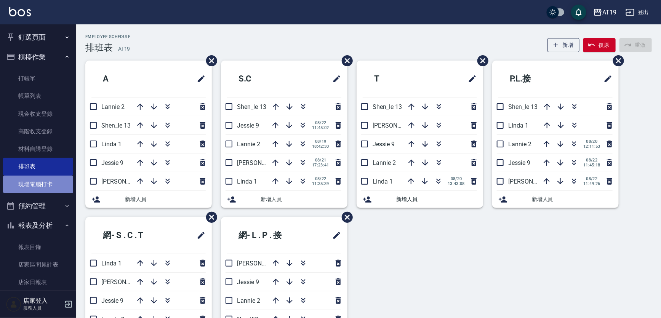
click at [40, 184] on link "現場電腦打卡" at bounding box center [38, 185] width 70 height 18
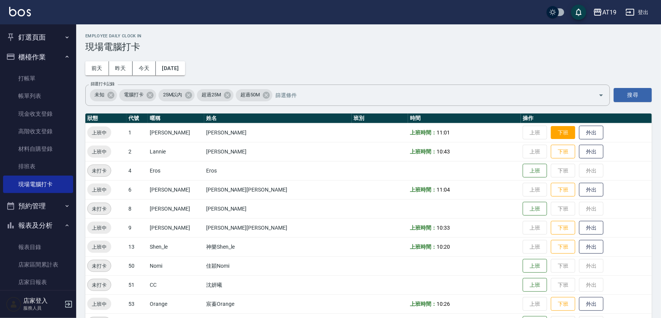
click at [551, 132] on button "下班" at bounding box center [563, 132] width 24 height 13
